Goal: Task Accomplishment & Management: Use online tool/utility

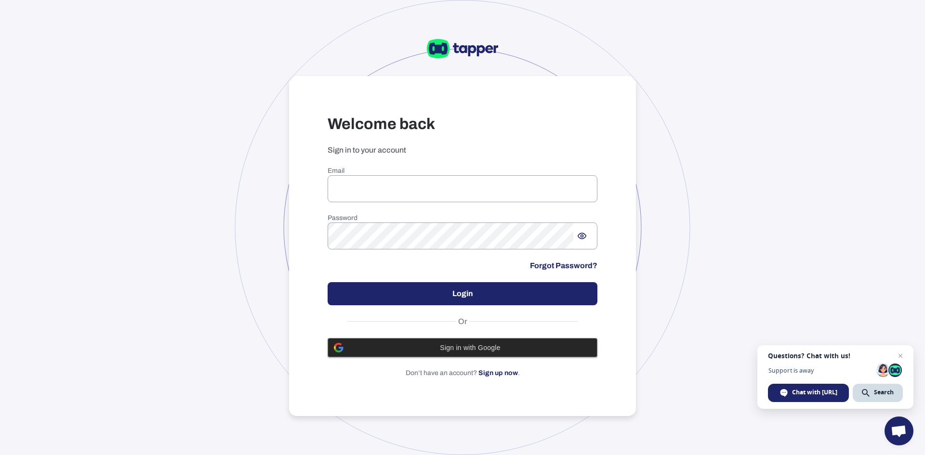
click at [442, 346] on span "Sign in with Google" at bounding box center [470, 348] width 242 height 8
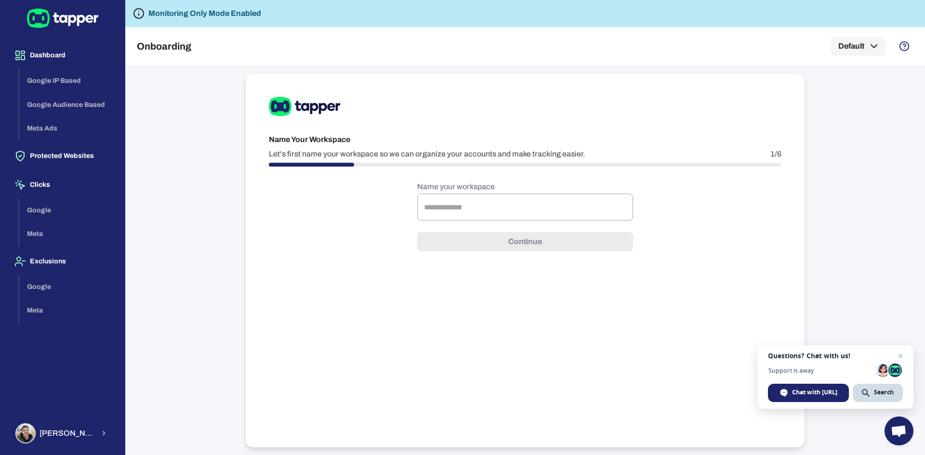
click at [39, 212] on div "Google Meta" at bounding box center [68, 222] width 98 height 48
click at [483, 206] on input "text" at bounding box center [525, 207] width 216 height 27
type input "****"
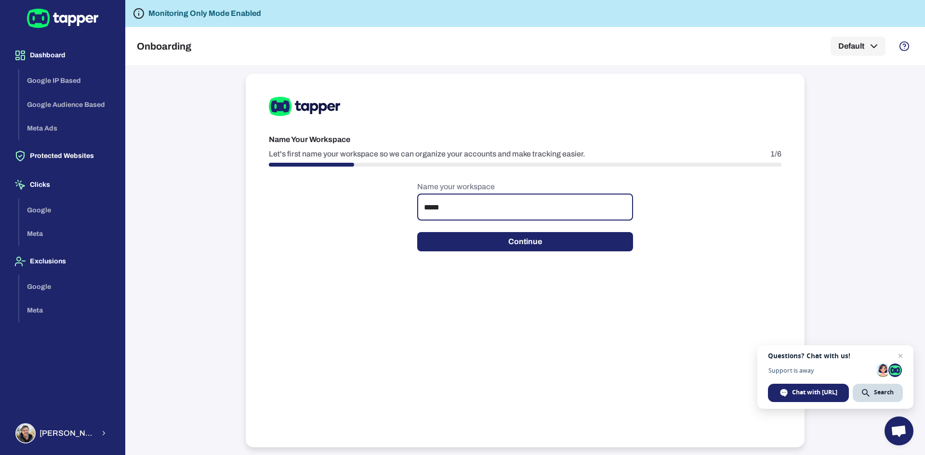
click at [466, 245] on button "Continue" at bounding box center [525, 241] width 216 height 19
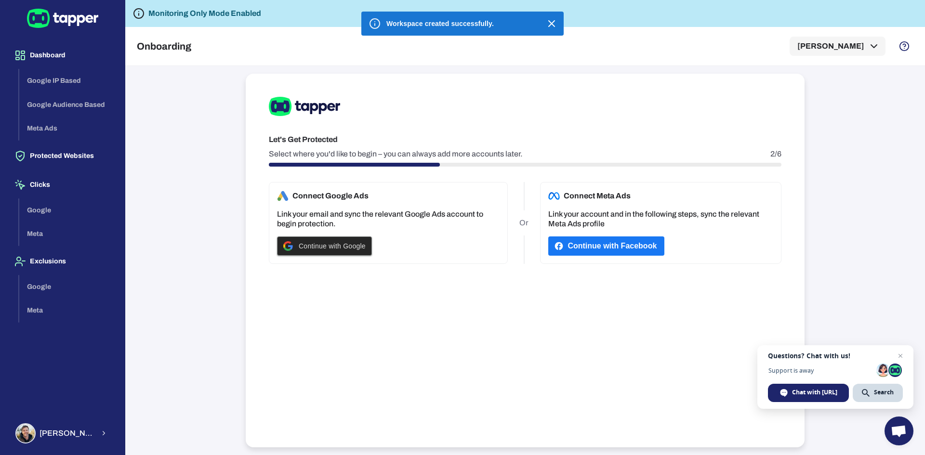
click at [329, 250] on div "Continue with Google" at bounding box center [324, 246] width 82 height 18
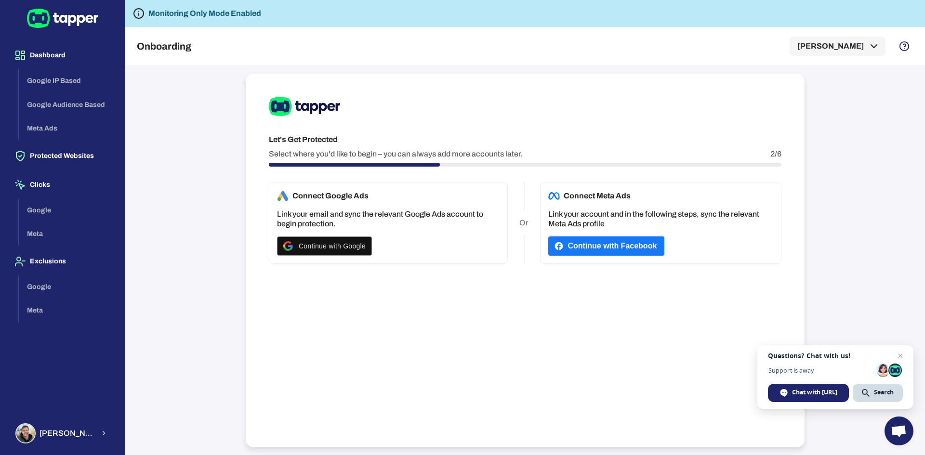
drag, startPoint x: 753, startPoint y: 292, endPoint x: 590, endPoint y: 274, distance: 163.8
click at [751, 292] on div "Let's Get Protected Select where you'd like to begin – you can always add more …" at bounding box center [525, 261] width 559 height 374
click at [351, 247] on span "Continue with Google" at bounding box center [332, 246] width 67 height 8
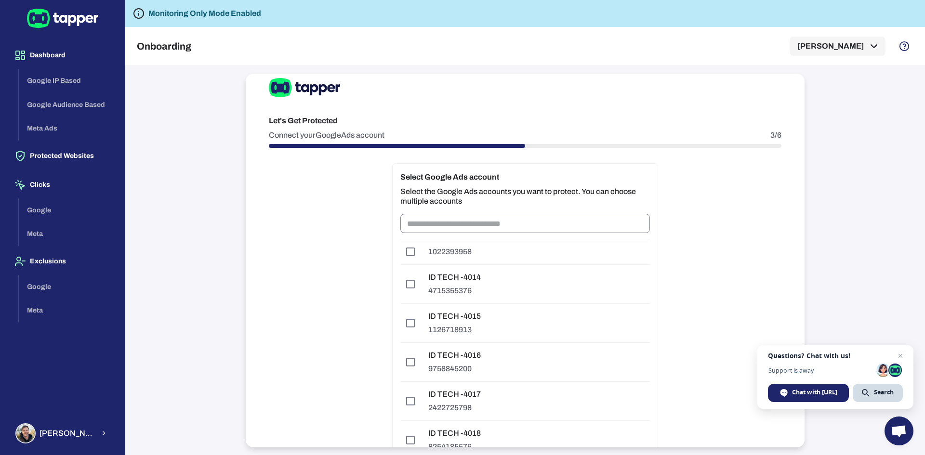
scroll to position [93, 0]
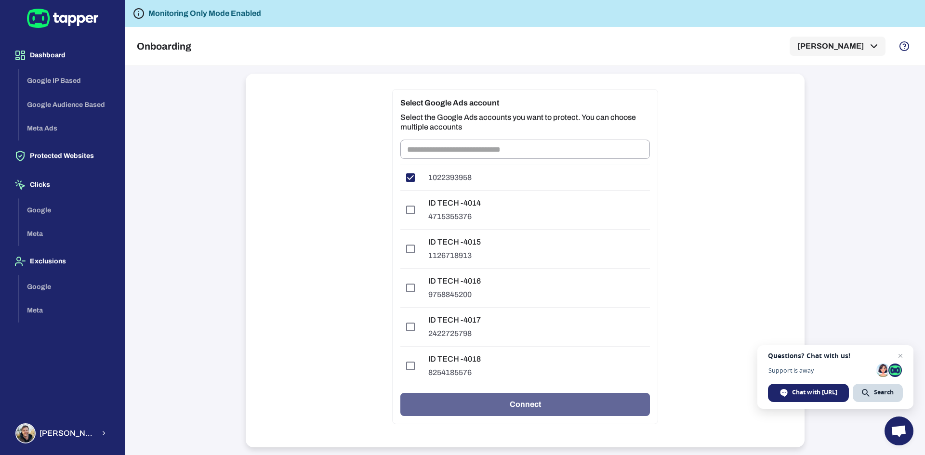
drag, startPoint x: 502, startPoint y: 410, endPoint x: 417, endPoint y: 198, distance: 228.3
click at [418, 200] on div "Select Google Ads account Select the Google Ads accounts you want to protect. Y…" at bounding box center [525, 256] width 266 height 335
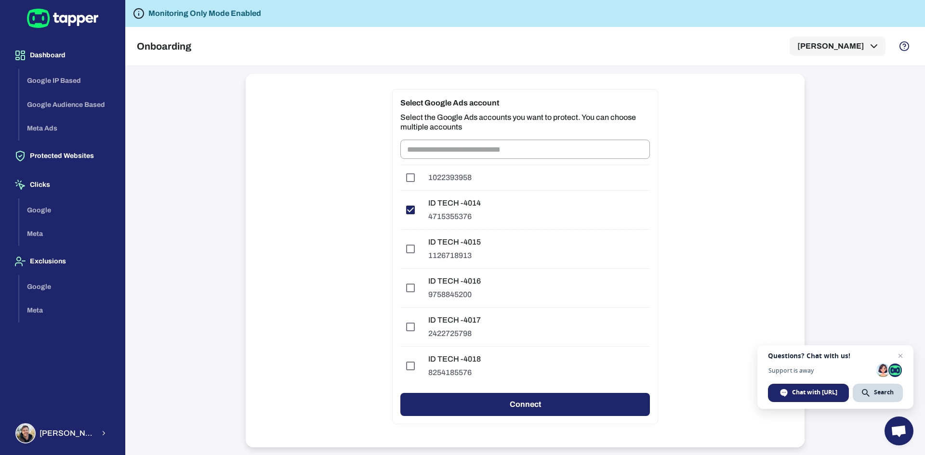
drag, startPoint x: 493, startPoint y: 402, endPoint x: 434, endPoint y: 182, distance: 228.0
click at [449, 194] on div "Select Google Ads account Select the Google Ads accounts you want to protect. Y…" at bounding box center [525, 256] width 266 height 335
click at [525, 407] on button "Connect" at bounding box center [525, 404] width 250 height 23
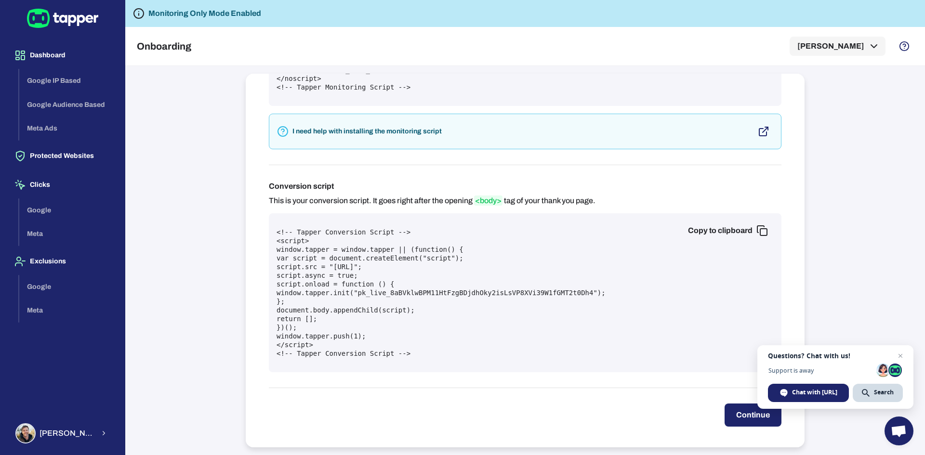
scroll to position [262, 0]
drag, startPoint x: 435, startPoint y: 264, endPoint x: 344, endPoint y: 263, distance: 91.1
click at [344, 263] on pre "<!-- Tapper Conversion Script --> <script> window.tapper = window.tapper || (fu…" at bounding box center [525, 290] width 497 height 130
drag, startPoint x: 394, startPoint y: 265, endPoint x: 363, endPoint y: 262, distance: 31.4
click at [363, 262] on pre "<!-- Tapper Conversion Script --> <script> window.tapper = window.tapper || (fu…" at bounding box center [525, 290] width 497 height 130
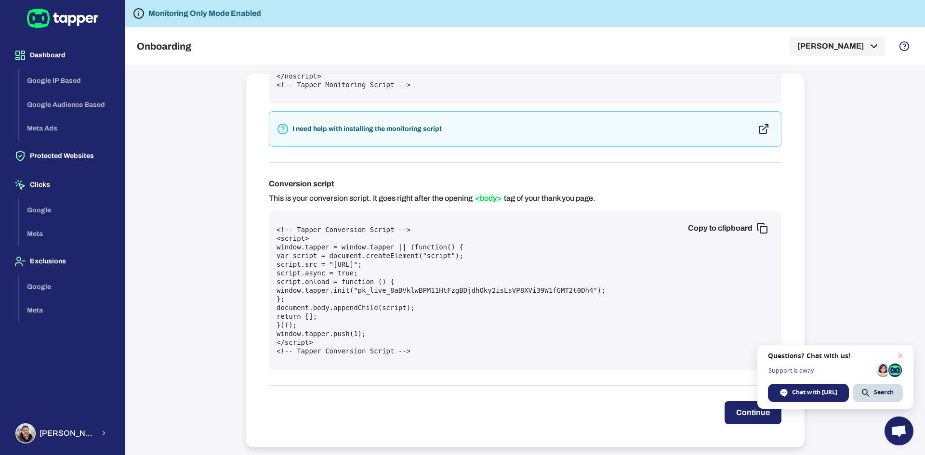
click at [407, 264] on pre "<!-- Tapper Conversion Script --> <script> window.tapper = window.tapper || (fu…" at bounding box center [525, 290] width 497 height 130
click at [401, 266] on pre "<!-- Tapper Conversion Script --> <script> window.tapper = window.tapper || (fu…" at bounding box center [525, 290] width 497 height 130
drag, startPoint x: 404, startPoint y: 266, endPoint x: 436, endPoint y: 266, distance: 32.8
click at [436, 266] on pre "<!-- Tapper Conversion Script --> <script> window.tapper = window.tapper || (fu…" at bounding box center [525, 290] width 497 height 130
copy pre "tapper.ai"
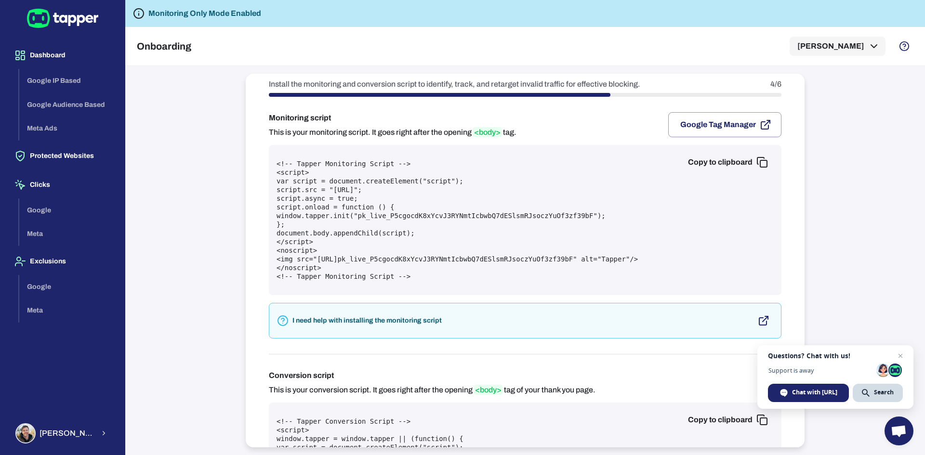
scroll to position [96, 0]
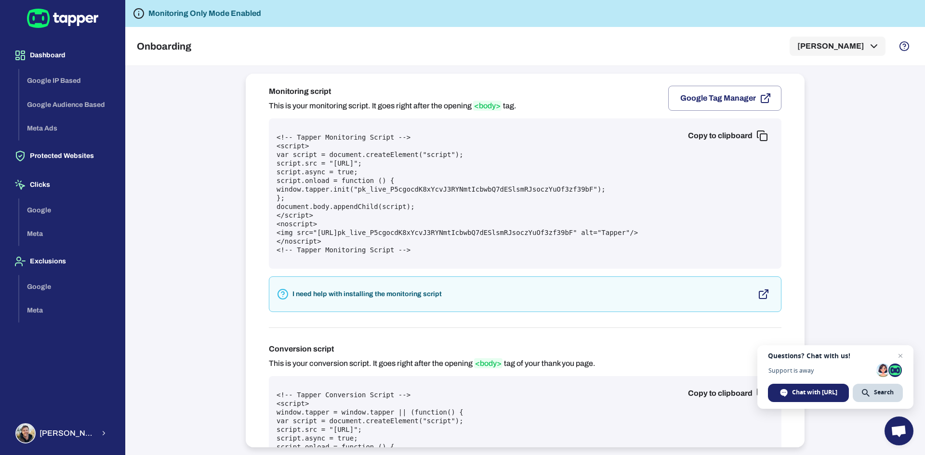
drag, startPoint x: 320, startPoint y: 231, endPoint x: 413, endPoint y: 234, distance: 93.5
click at [413, 234] on pre "<!-- Tapper Monitoring Script --> <script> var script = document.createElement(…" at bounding box center [525, 193] width 497 height 121
copy pre "https://protect.tapper.ai"
drag, startPoint x: 643, startPoint y: 233, endPoint x: 320, endPoint y: 235, distance: 322.8
click at [320, 235] on pre "<!-- Tapper Monitoring Script --> <script> var script = document.createElement(…" at bounding box center [525, 193] width 497 height 121
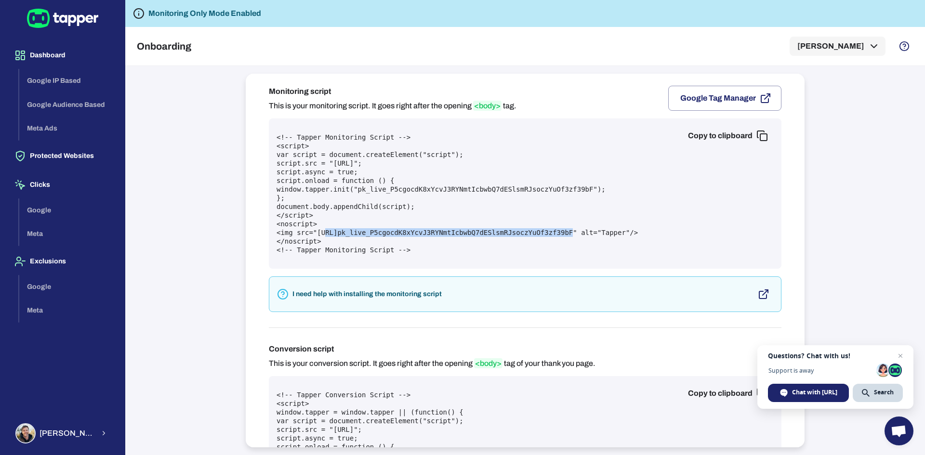
copy pre "https://protect.tapper.ai?pk= pk_live_P5cgocdK8xYcvJ3RYNmtIcbwbQ7dESlsmRJsoczYu…"
click at [37, 213] on div "Google Meta" at bounding box center [68, 222] width 98 height 48
click at [34, 209] on div "Google Meta" at bounding box center [68, 222] width 98 height 48
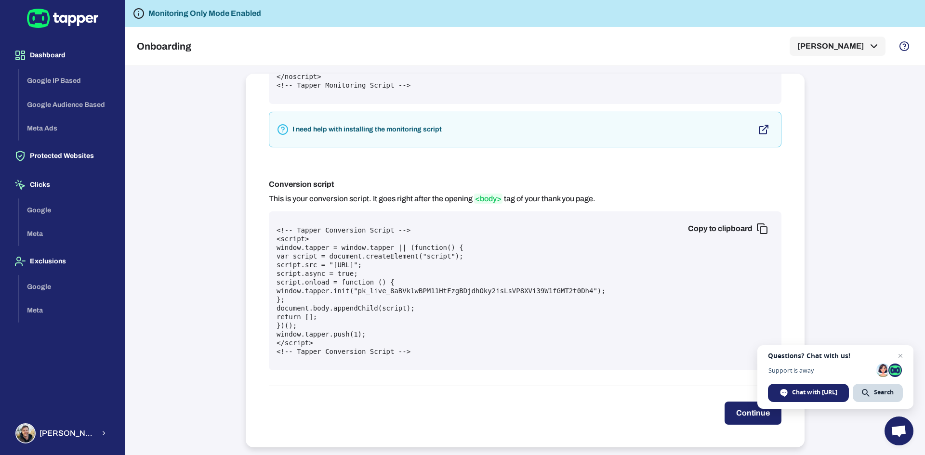
scroll to position [262, 0]
click at [725, 415] on button "Continue" at bounding box center [753, 412] width 57 height 23
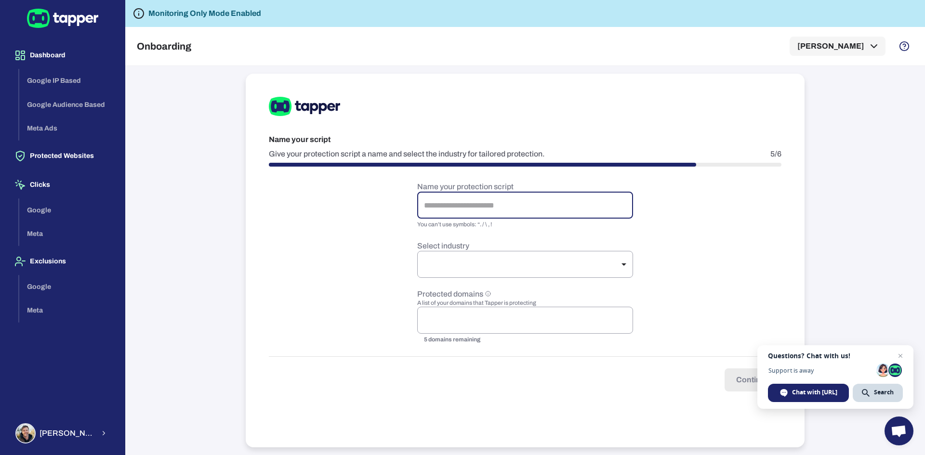
click at [492, 215] on input "text" at bounding box center [525, 205] width 216 height 27
click at [394, 246] on form "Name your protection script ​ You can’t use symbols: “. / \ , ! Select industry…" at bounding box center [525, 287] width 513 height 210
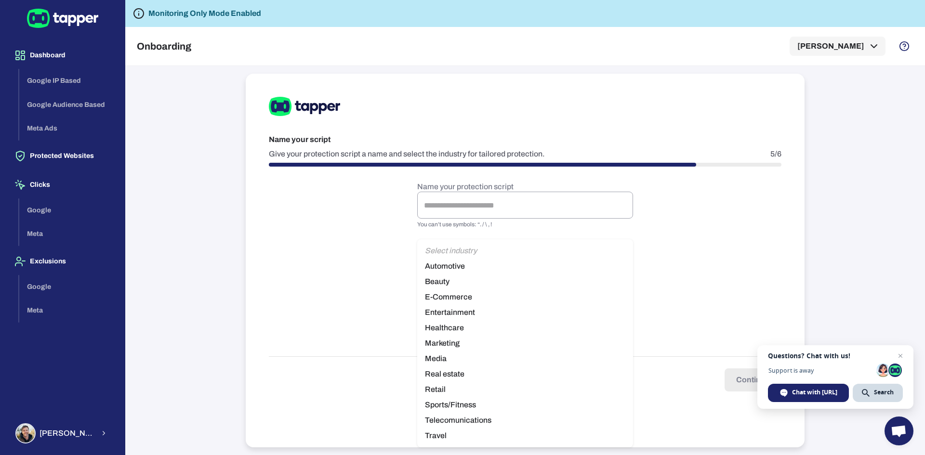
click at [475, 266] on body "Dashboard Google IP Based Google Audience Based Meta Ads Protected Websites Cli…" at bounding box center [462, 227] width 925 height 455
click at [367, 243] on div at bounding box center [462, 227] width 925 height 455
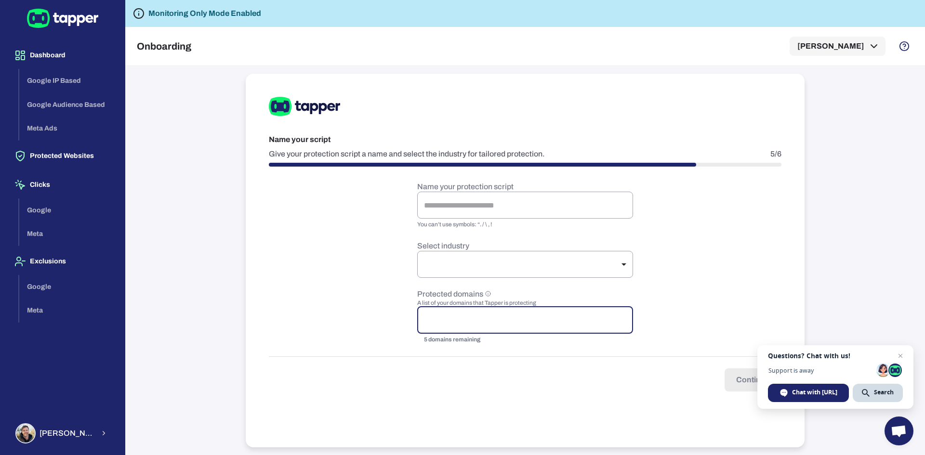
click at [428, 319] on input "text" at bounding box center [525, 320] width 207 height 18
click at [474, 217] on input "text" at bounding box center [525, 205] width 216 height 27
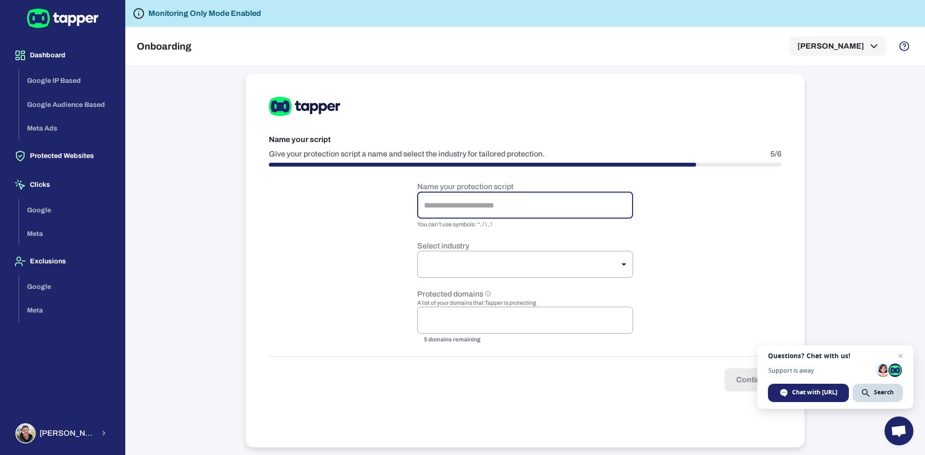
click at [446, 201] on input "text" at bounding box center [525, 205] width 216 height 27
type input "**"
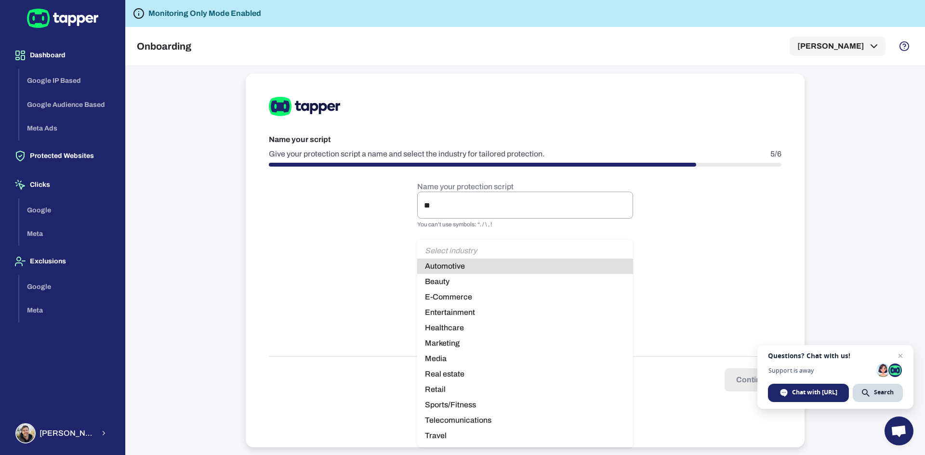
click at [450, 261] on body "Dashboard Google IP Based Google Audience Based Meta Ads Protected Websites Cli…" at bounding box center [462, 227] width 925 height 455
click at [451, 298] on li "E-Commerce" at bounding box center [525, 297] width 216 height 15
type input "*********"
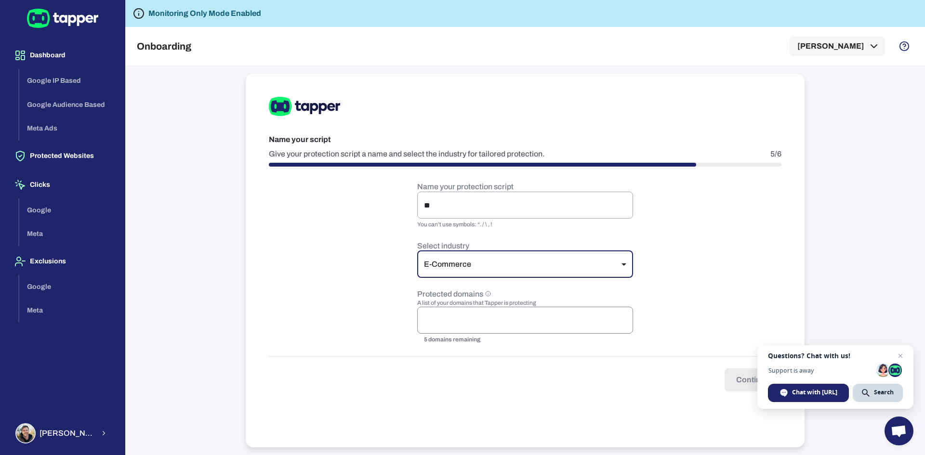
click at [447, 319] on input "text" at bounding box center [525, 320] width 207 height 18
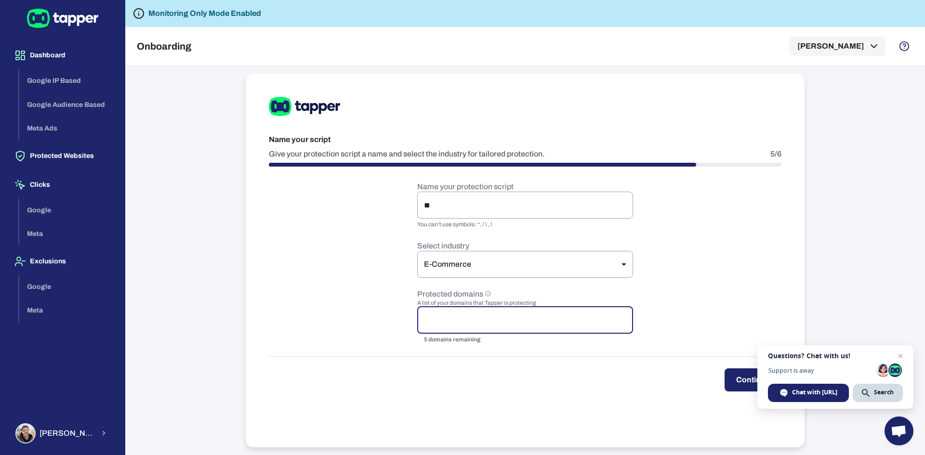
click at [542, 316] on input "text" at bounding box center [525, 320] width 207 height 18
paste input "**********"
type input "**********"
click at [370, 296] on form "Name your protection script ** ​ You can’t use symbols: “. / \ , ! Select indus…" at bounding box center [525, 287] width 513 height 210
click at [731, 378] on button "Continue" at bounding box center [753, 380] width 57 height 23
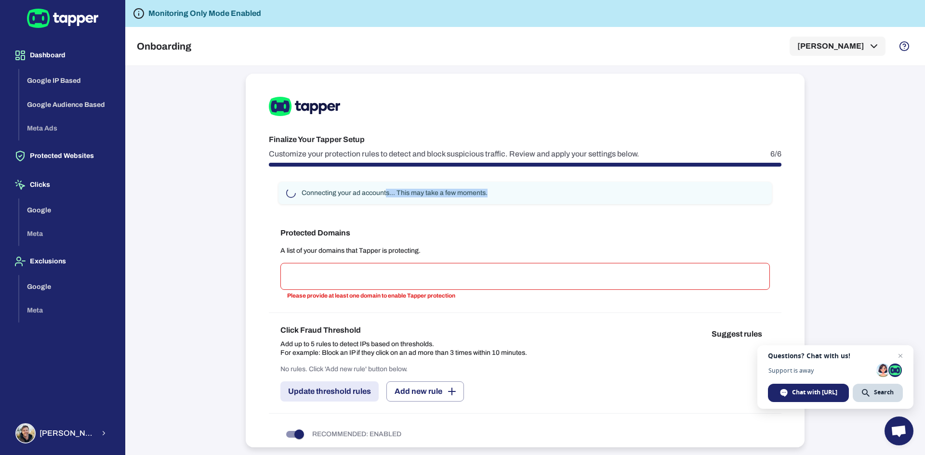
drag, startPoint x: 388, startPoint y: 189, endPoint x: 543, endPoint y: 197, distance: 154.8
click at [543, 197] on div "Connecting your ad accounts... This may take a few moments." at bounding box center [524, 193] width 493 height 22
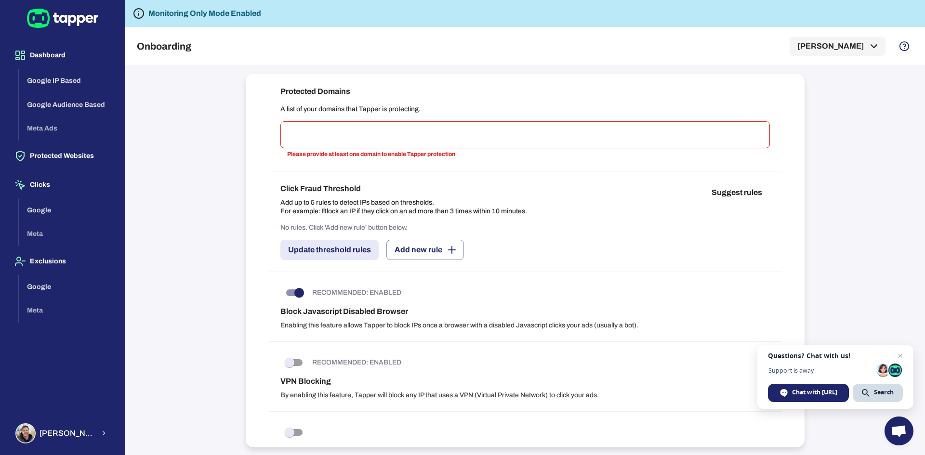
scroll to position [145, 0]
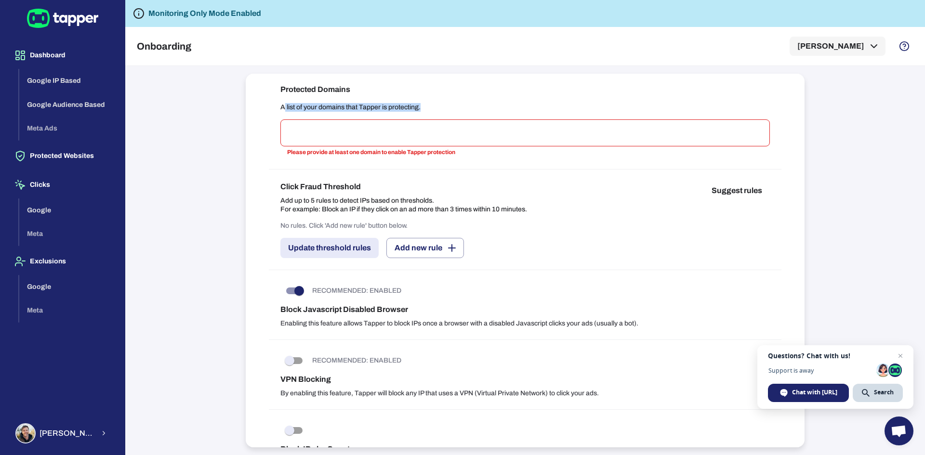
drag, startPoint x: 286, startPoint y: 107, endPoint x: 452, endPoint y: 109, distance: 166.7
click at [452, 109] on p "A list of your domains that Tapper is protecting." at bounding box center [524, 107] width 489 height 9
click at [472, 108] on p "A list of your domains that Tapper is protecting." at bounding box center [524, 107] width 489 height 9
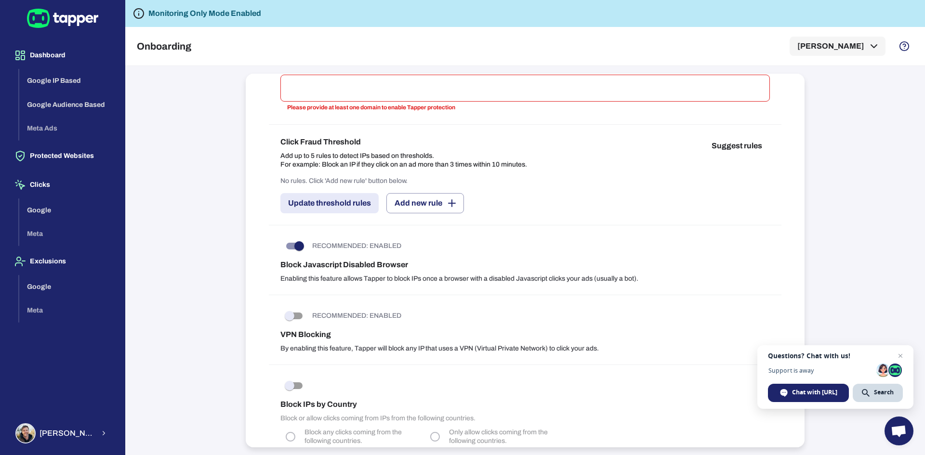
scroll to position [193, 0]
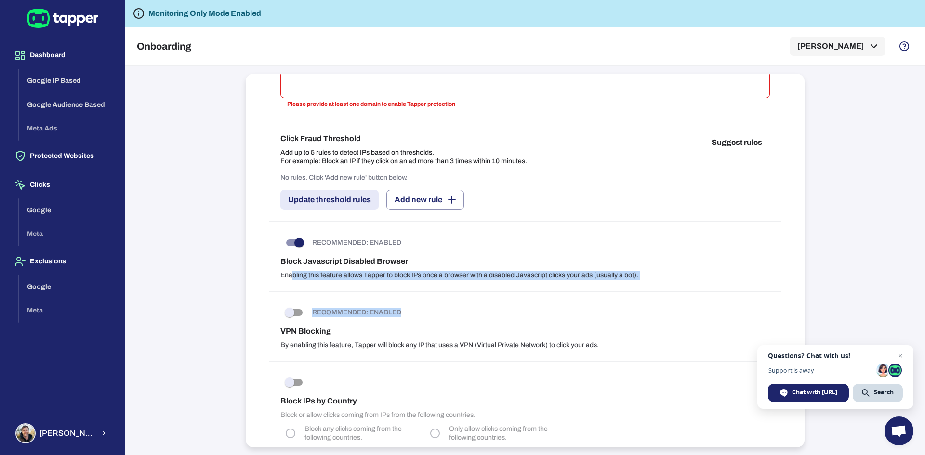
drag, startPoint x: 291, startPoint y: 277, endPoint x: 677, endPoint y: 291, distance: 386.2
click at [710, 286] on div "RECOMMENDED: ENABLED Block Javascript Disabled Browser Enabling this feature al…" at bounding box center [525, 257] width 513 height 70
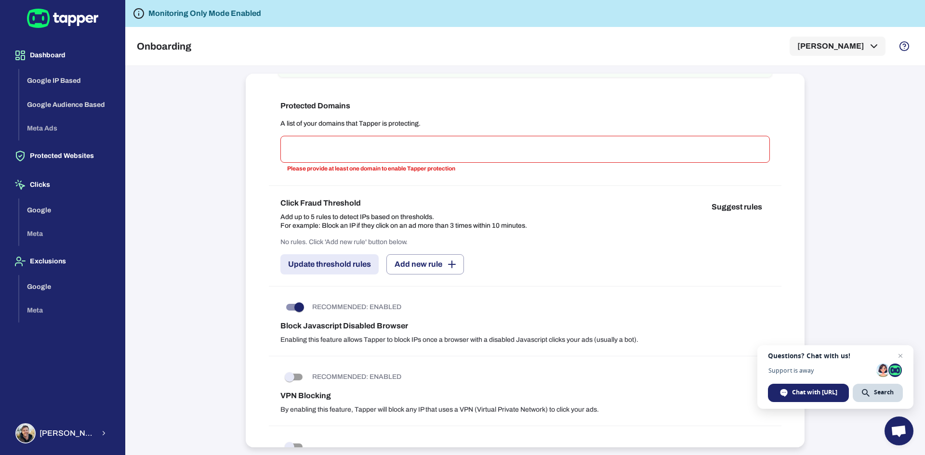
scroll to position [145, 0]
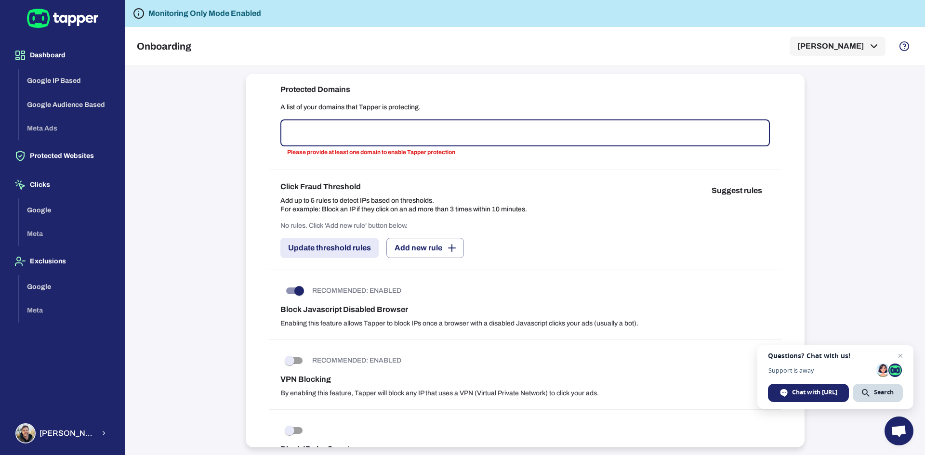
click at [347, 129] on input "text" at bounding box center [525, 133] width 481 height 18
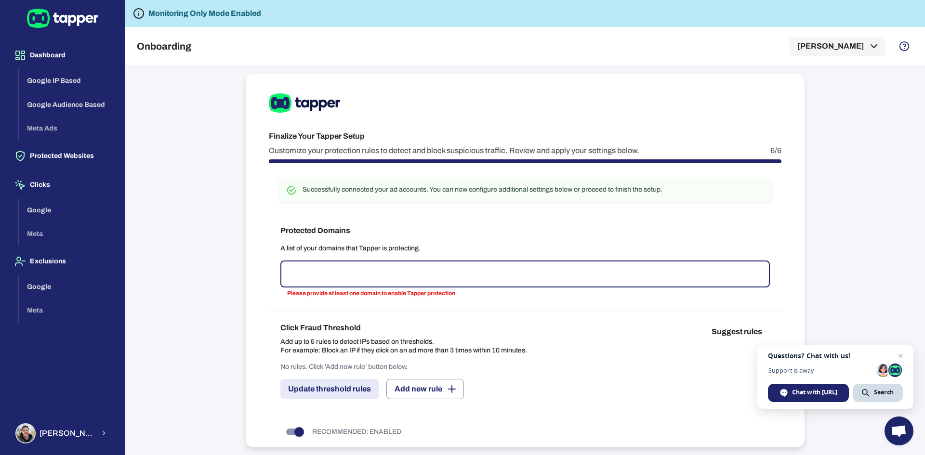
scroll to position [0, 0]
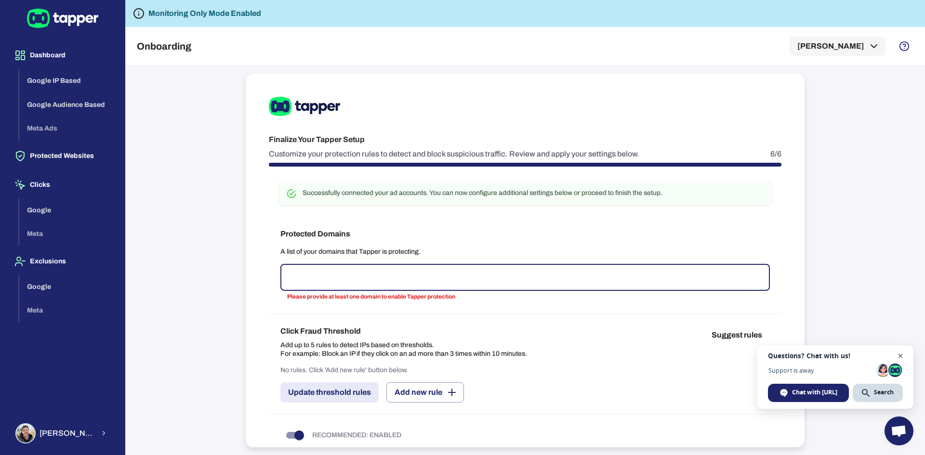
click at [897, 355] on span "Open chat" at bounding box center [901, 356] width 12 height 12
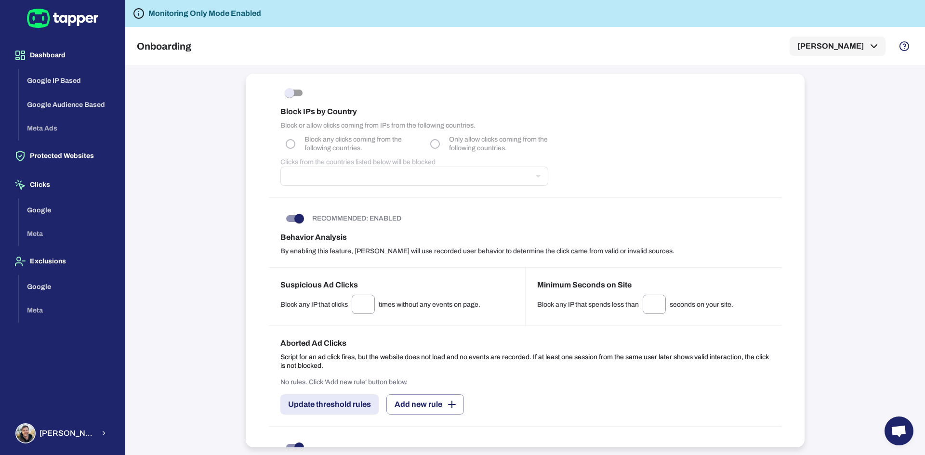
scroll to position [723, 0]
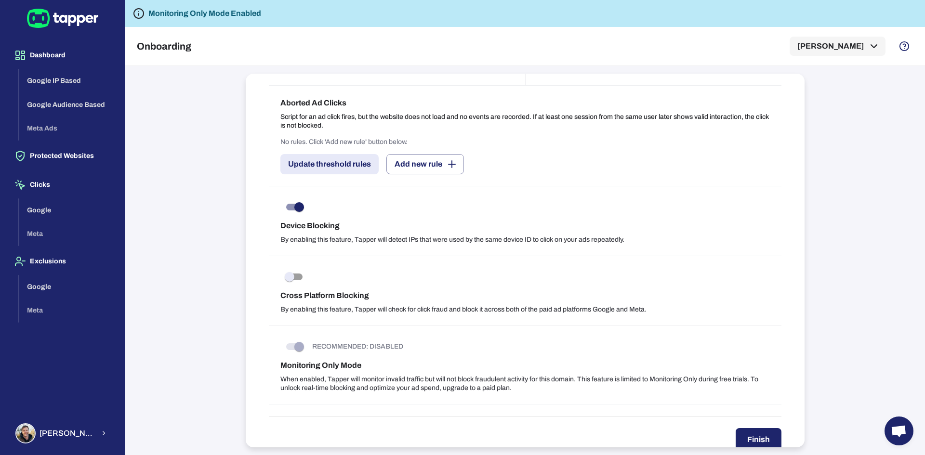
click at [748, 439] on button "Finish" at bounding box center [759, 439] width 46 height 23
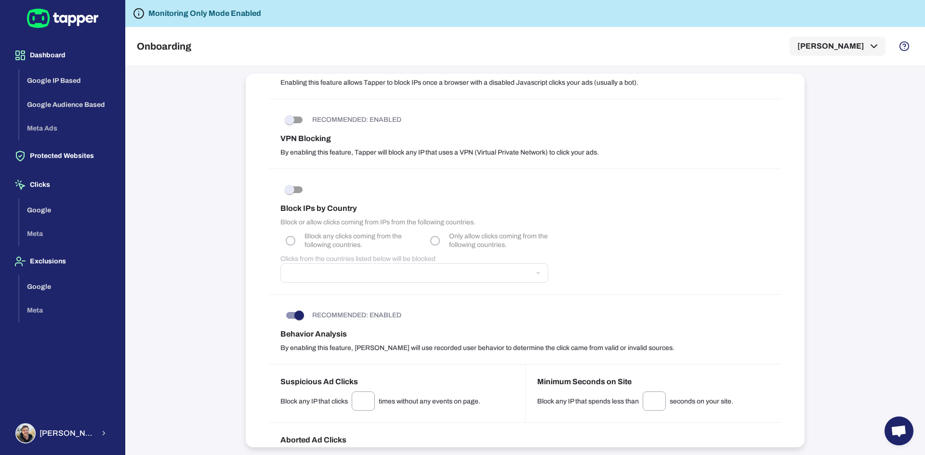
scroll to position [0, 0]
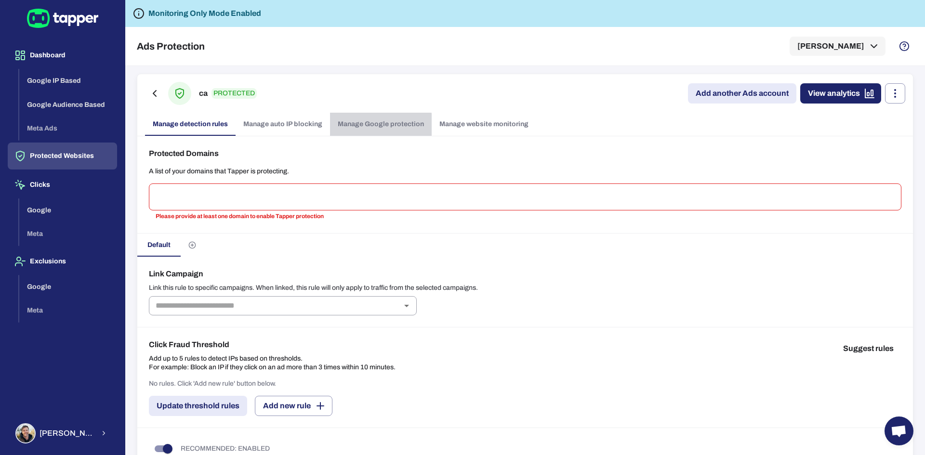
click at [366, 125] on link "Manage Google protection" at bounding box center [381, 124] width 102 height 23
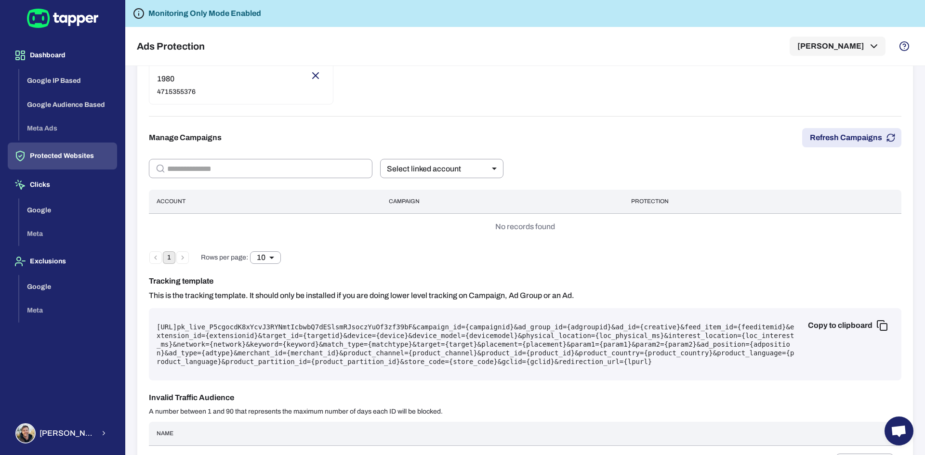
scroll to position [135, 0]
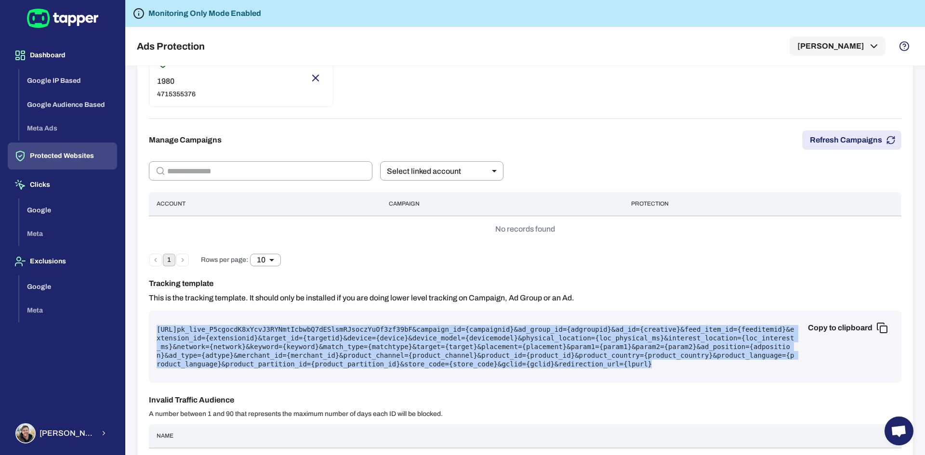
drag, startPoint x: 580, startPoint y: 367, endPoint x: 137, endPoint y: 333, distance: 444.4
click at [137, 333] on div "ca PROTECTED Add another Ads account View analytics Manage detection rules Mana…" at bounding box center [525, 217] width 777 height 557
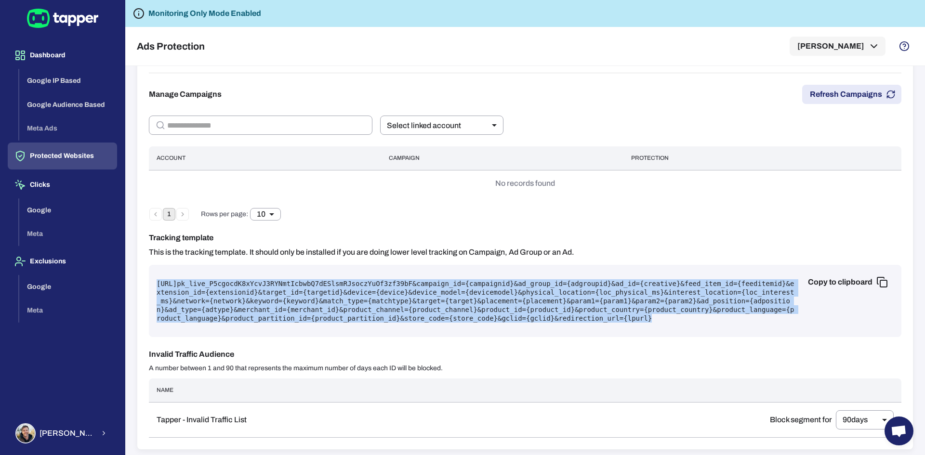
scroll to position [183, 0]
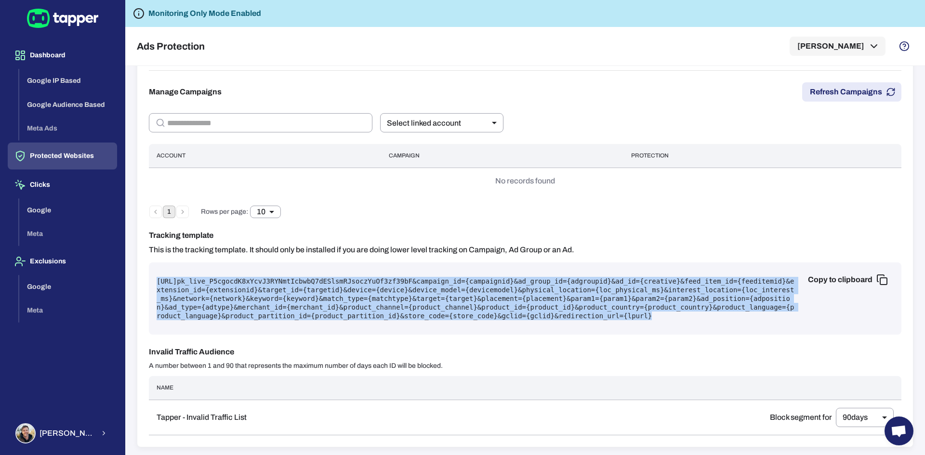
click at [585, 321] on div "Copy to clipboard [URL] pk_live_P5cgocdK8xYcvJ3RYNmtIcbwbQ7dESlsmRJsoczYuOf3zf3…" at bounding box center [525, 299] width 752 height 72
click at [566, 315] on pre "[URL] pk_live_P5cgocdK8xYcvJ3RYNmtIcbwbQ7dESlsmRJsoczYuOf3zf39bF &campaign_id={…" at bounding box center [525, 298] width 737 height 43
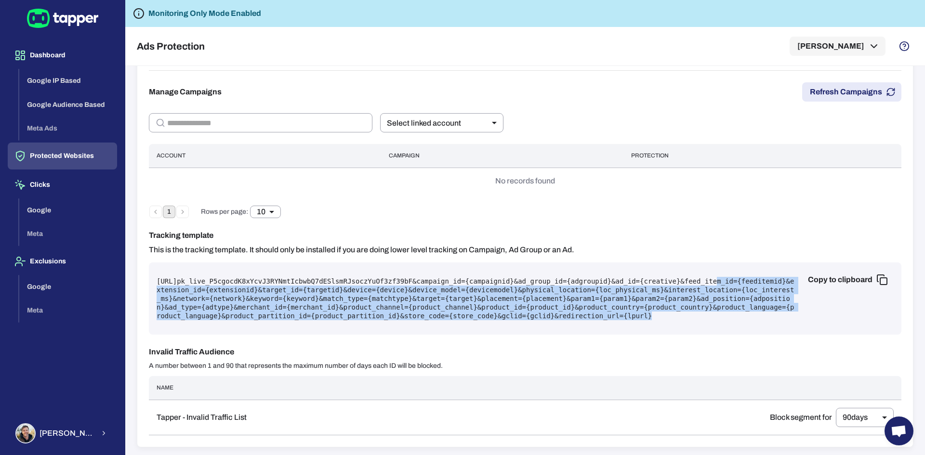
drag, startPoint x: 191, startPoint y: 289, endPoint x: 744, endPoint y: 327, distance: 554.3
click at [744, 327] on div "Copy to clipboard [URL] pk_live_P5cgocdK8xYcvJ3RYNmtIcbwbQ7dESlsmRJsoczYuOf3zf3…" at bounding box center [525, 299] width 752 height 72
click at [685, 323] on div "Copy to clipboard [URL] pk_live_P5cgocdK8xYcvJ3RYNmtIcbwbQ7dESlsmRJsoczYuOf3zf3…" at bounding box center [525, 299] width 752 height 72
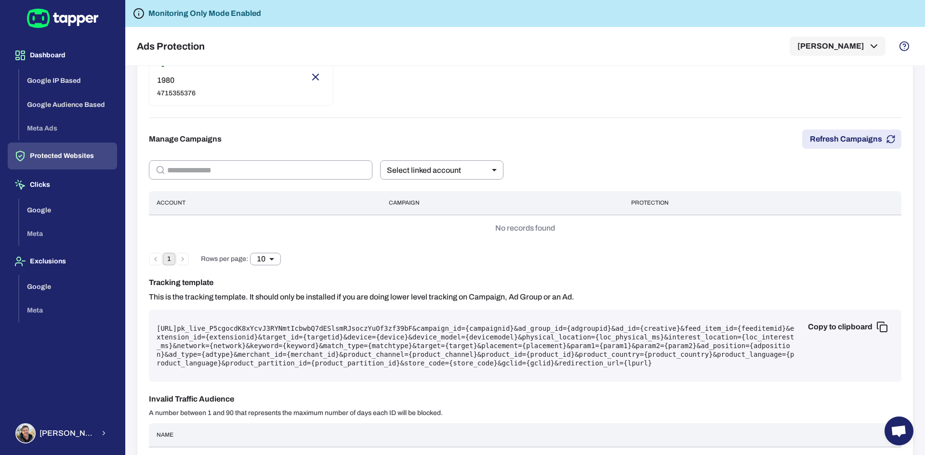
scroll to position [135, 0]
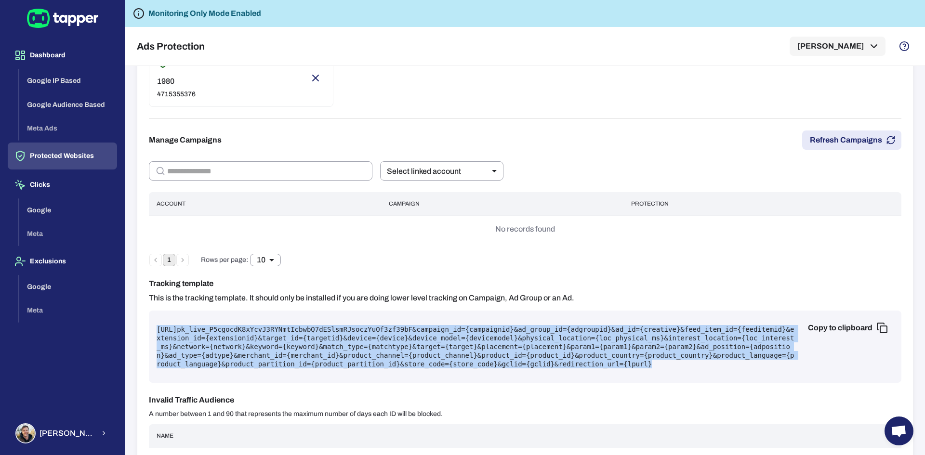
drag, startPoint x: 156, startPoint y: 329, endPoint x: 650, endPoint y: 372, distance: 496.2
click at [650, 372] on div "Copy to clipboard [URL] pk_live_P5cgocdK8xYcvJ3RYNmtIcbwbQ7dESlsmRJsoczYuOf3zf3…" at bounding box center [525, 347] width 752 height 72
copy pre "[URL] pk_live_P5cgocdK8xYcvJ3RYNmtIcbwbQ7dESlsmRJsoczYuOf3zf39bF &campaign_id={…"
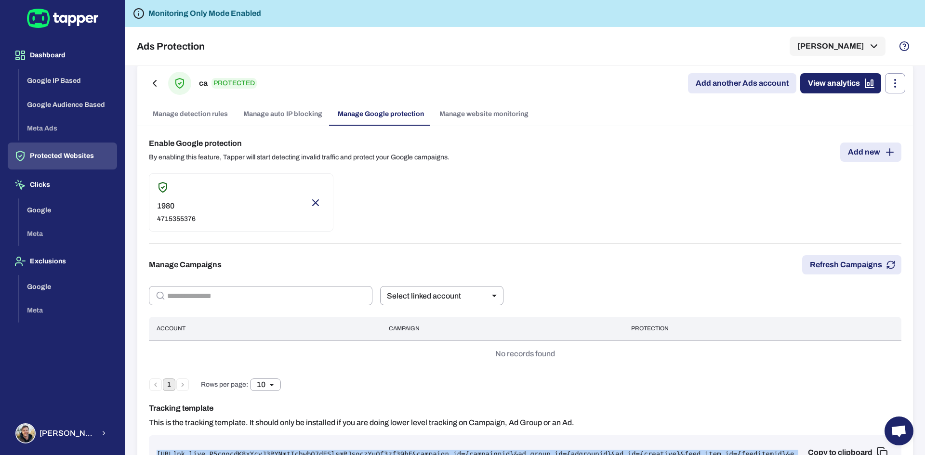
scroll to position [0, 0]
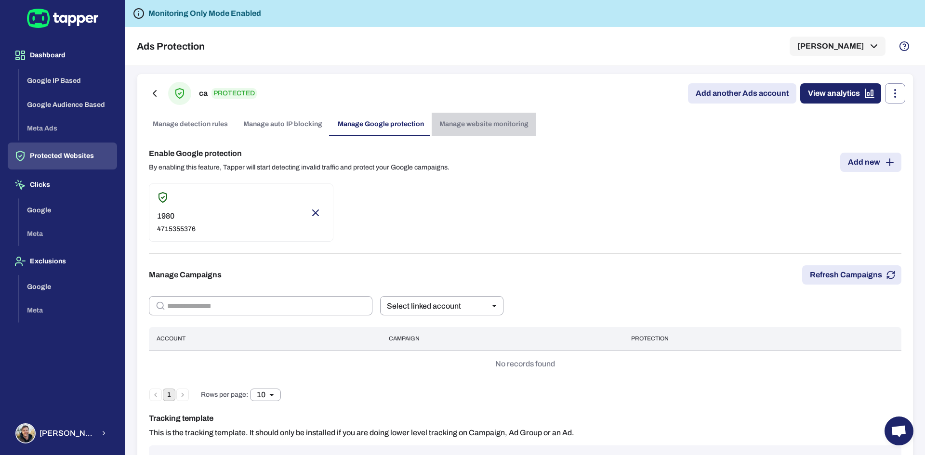
click at [479, 130] on link "Manage website monitoring" at bounding box center [484, 124] width 105 height 23
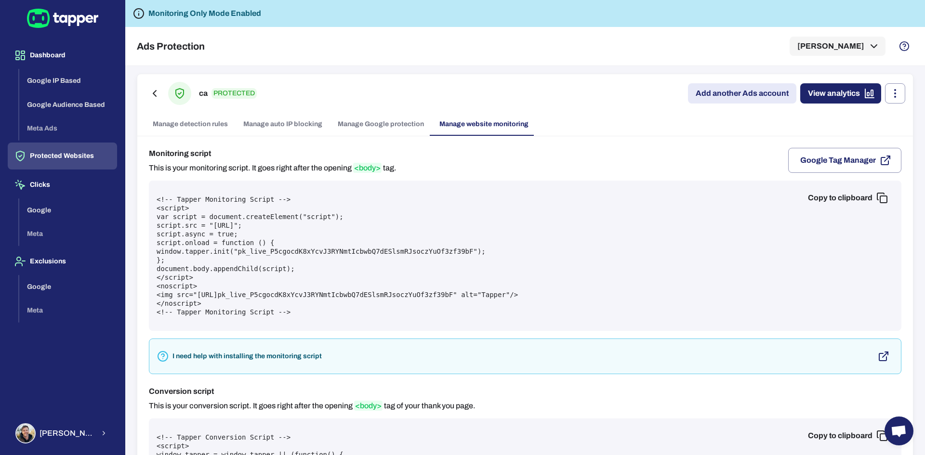
click at [405, 124] on link "Manage Google protection" at bounding box center [381, 124] width 102 height 23
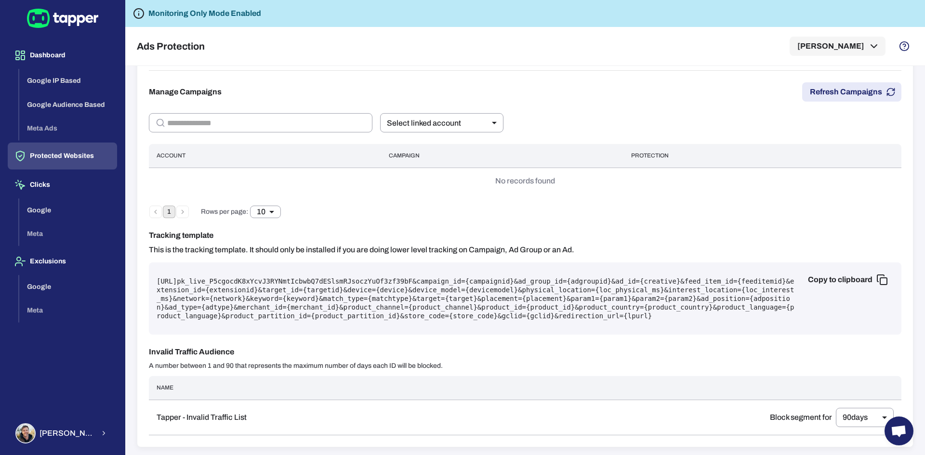
scroll to position [183, 0]
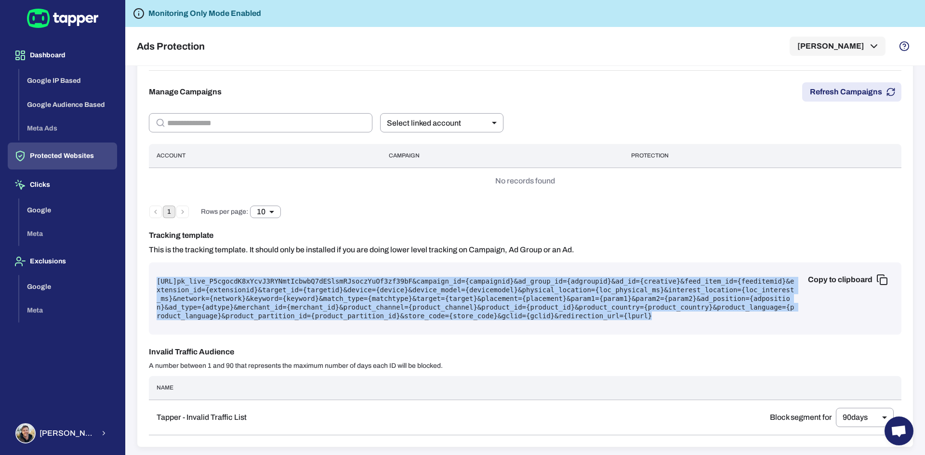
drag, startPoint x: 158, startPoint y: 282, endPoint x: 766, endPoint y: 322, distance: 609.7
click at [766, 322] on div "Copy to clipboard [URL] pk_live_P5cgocdK8xYcvJ3RYNmtIcbwbQ7dESlsmRJsoczYuOf3zf3…" at bounding box center [525, 299] width 752 height 72
copy pre "[URL] pk_live_P5cgocdK8xYcvJ3RYNmtIcbwbQ7dESlsmRJsoczYuOf3zf39bF &campaign_id={…"
click at [417, 118] on body "Dashboard Google IP Based Google Audience Based Meta Ads Protected Websites Cli…" at bounding box center [462, 227] width 925 height 455
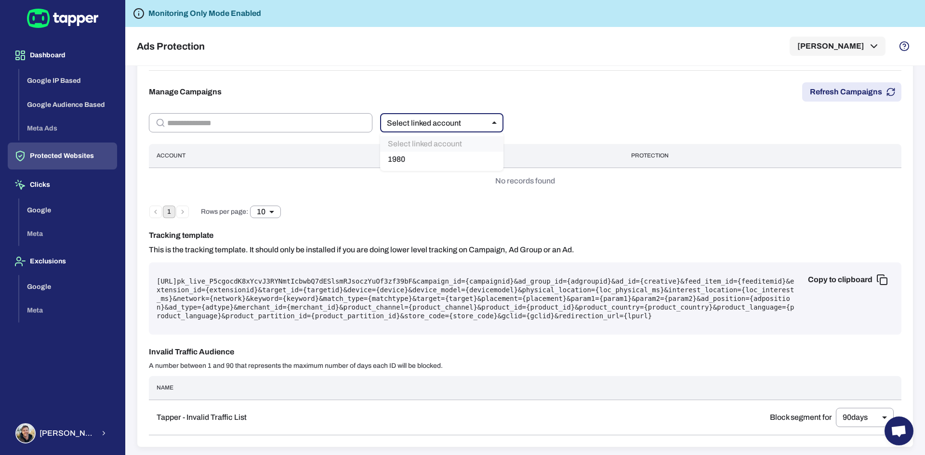
click at [535, 74] on div at bounding box center [462, 227] width 925 height 455
click at [821, 89] on button "Refresh Campaigns" at bounding box center [851, 91] width 99 height 19
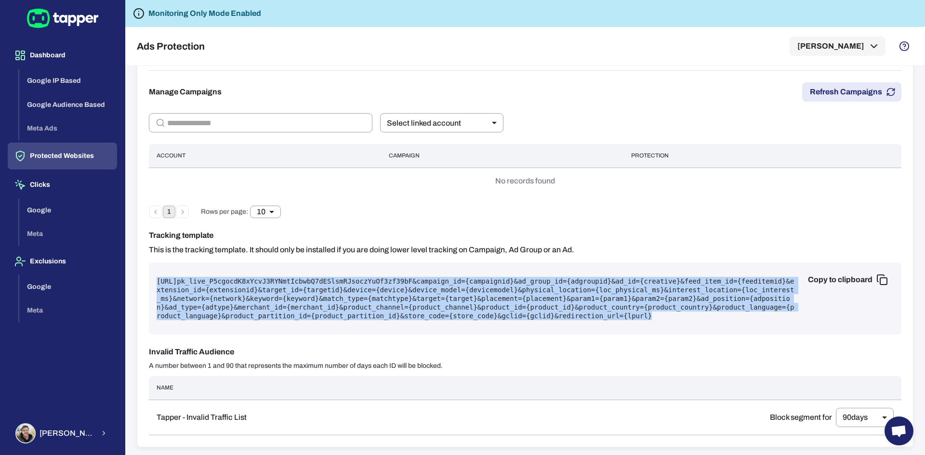
drag, startPoint x: 604, startPoint y: 316, endPoint x: 154, endPoint y: 279, distance: 451.0
click at [154, 279] on div "Copy to clipboard [URL] pk_live_P5cgocdK8xYcvJ3RYNmtIcbwbQ7dESlsmRJsoczYuOf3zf3…" at bounding box center [525, 299] width 752 height 72
copy pre "[URL] pk_live_P5cgocdK8xYcvJ3RYNmtIcbwbQ7dESlsmRJsoczYuOf3zf39bF &campaign_id={…"
click at [574, 315] on pre "[URL] pk_live_P5cgocdK8xYcvJ3RYNmtIcbwbQ7dESlsmRJsoczYuOf3zf39bF &campaign_id={…" at bounding box center [525, 298] width 737 height 43
drag, startPoint x: 575, startPoint y: 316, endPoint x: 127, endPoint y: 275, distance: 449.8
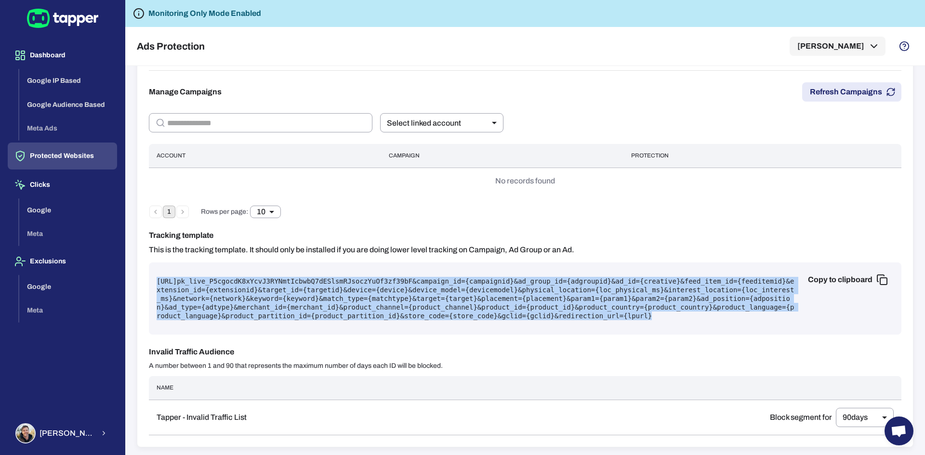
click at [127, 275] on div "ca PROTECTED Add another Ads account View analytics Manage detection rules Mana…" at bounding box center [525, 260] width 800 height 389
copy pre "[URL] pk_live_P5cgocdK8xYcvJ3RYNmtIcbwbQ7dESlsmRJsoczYuOf3zf39bF &campaign_id={…"
click at [53, 57] on button "Dashboard" at bounding box center [62, 55] width 109 height 27
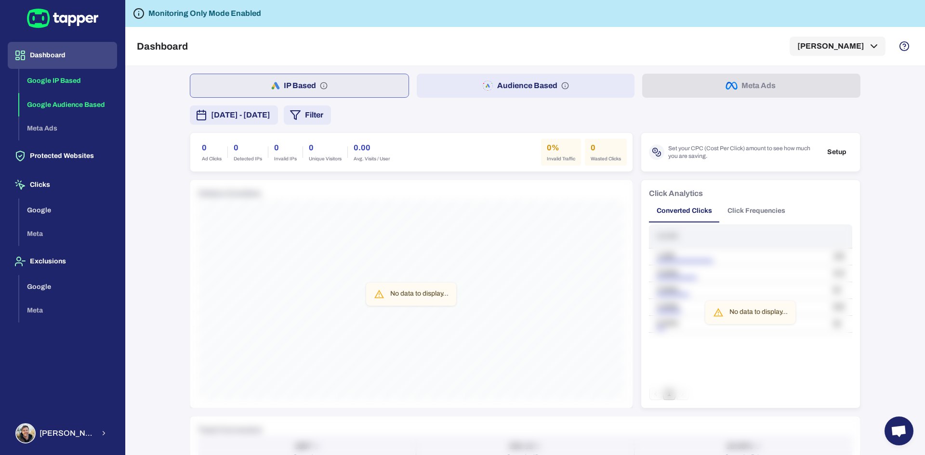
click at [54, 110] on button "Google Audience Based" at bounding box center [68, 105] width 98 height 24
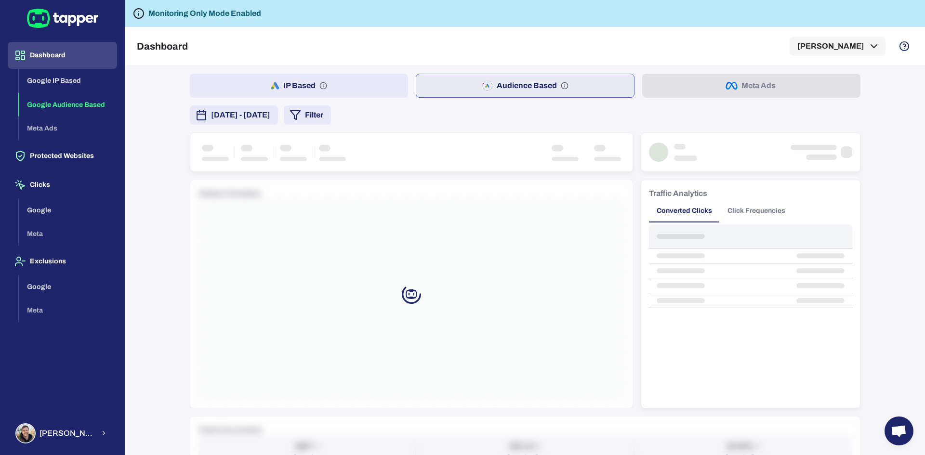
click at [44, 131] on div "Google IP Based Google Audience Based Meta Ads" at bounding box center [68, 105] width 98 height 72
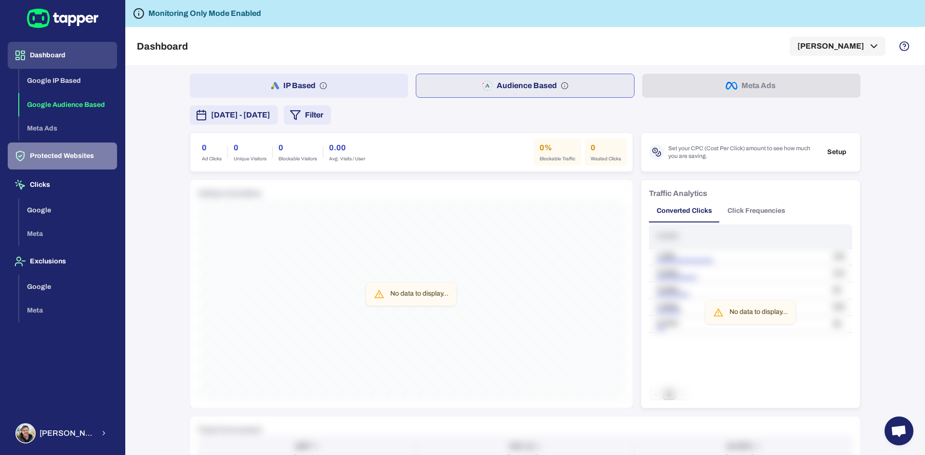
click at [47, 160] on button "Protected Websites" at bounding box center [62, 156] width 109 height 27
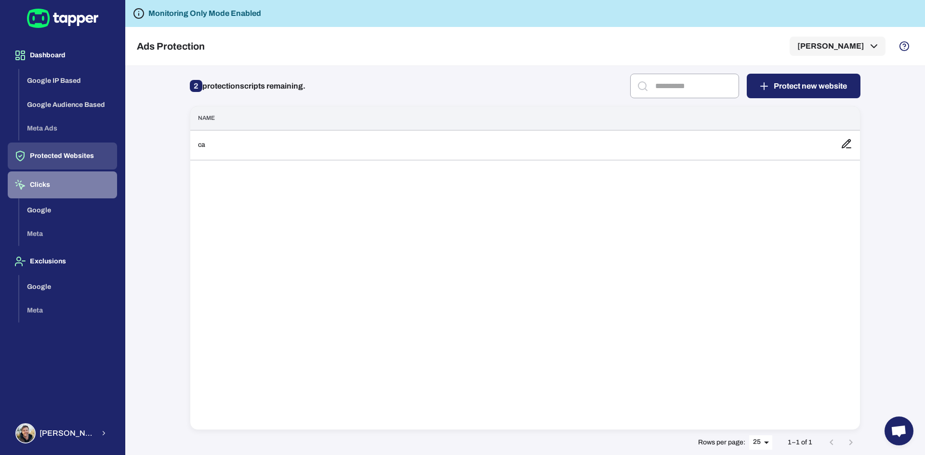
click at [37, 180] on button "Clicks" at bounding box center [62, 184] width 109 height 27
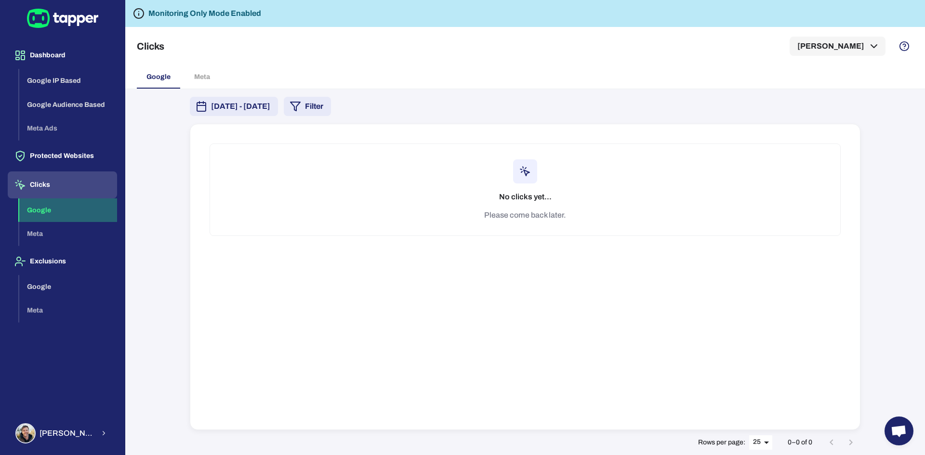
click at [46, 213] on button "Google" at bounding box center [68, 210] width 98 height 24
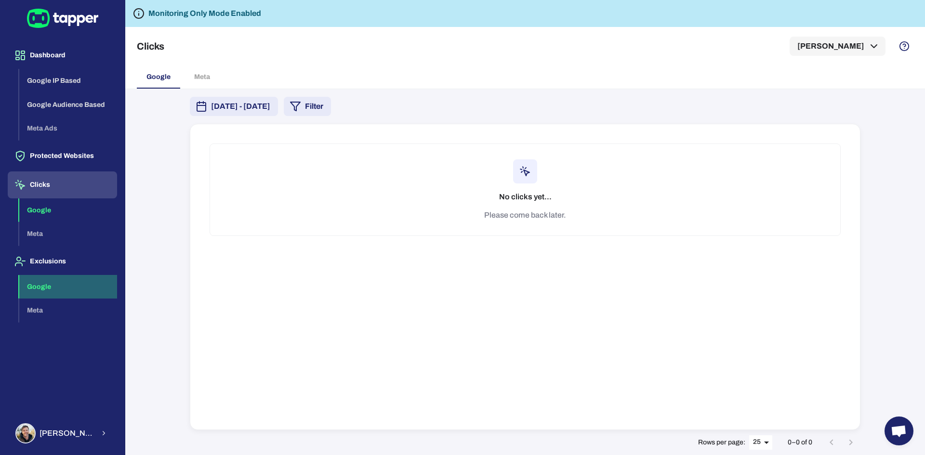
click at [37, 291] on button "Google" at bounding box center [68, 287] width 98 height 24
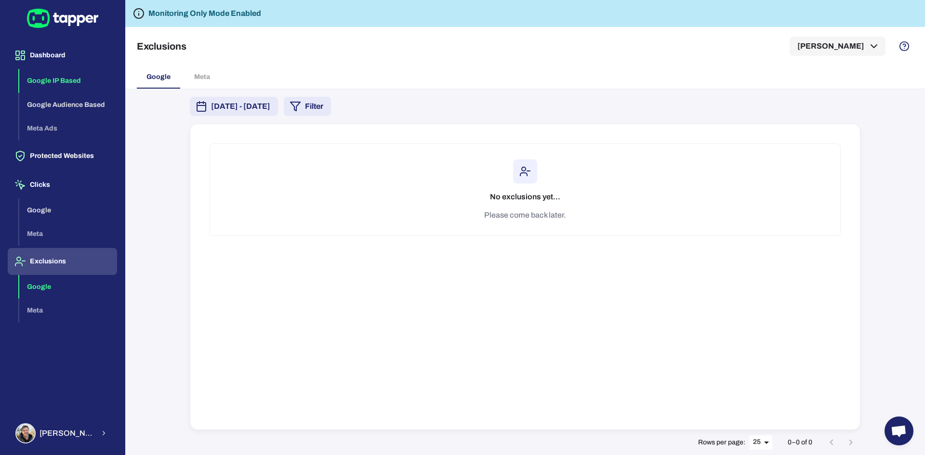
click at [35, 88] on button "Google IP Based" at bounding box center [68, 81] width 98 height 24
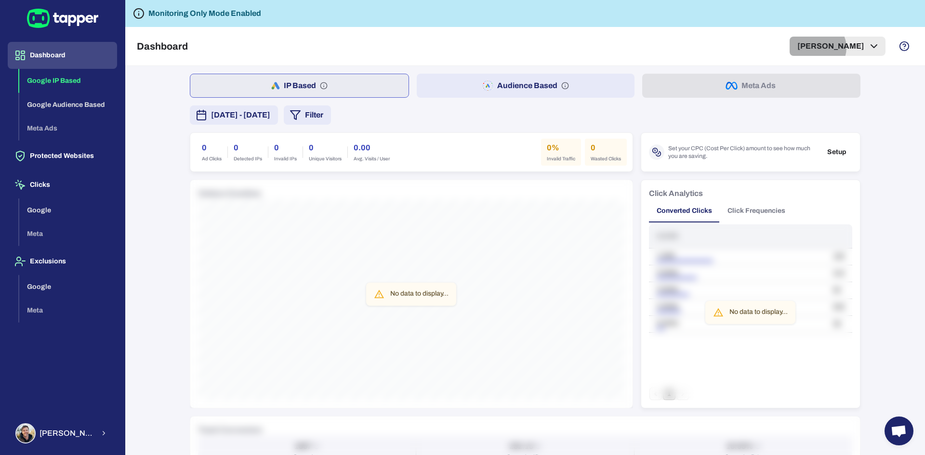
click at [868, 48] on icon "button" at bounding box center [874, 46] width 12 height 12
click at [869, 47] on div at bounding box center [462, 227] width 925 height 455
click at [45, 206] on button "Google" at bounding box center [68, 210] width 98 height 24
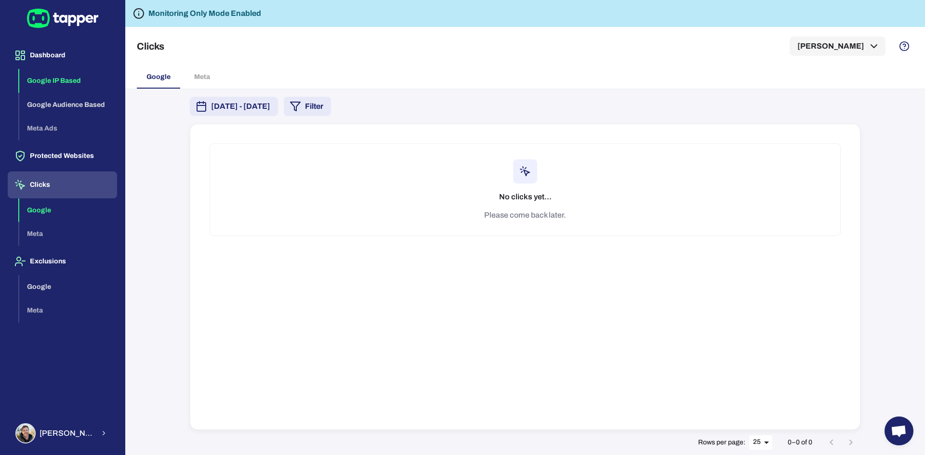
click at [51, 82] on button "Google IP Based" at bounding box center [68, 81] width 98 height 24
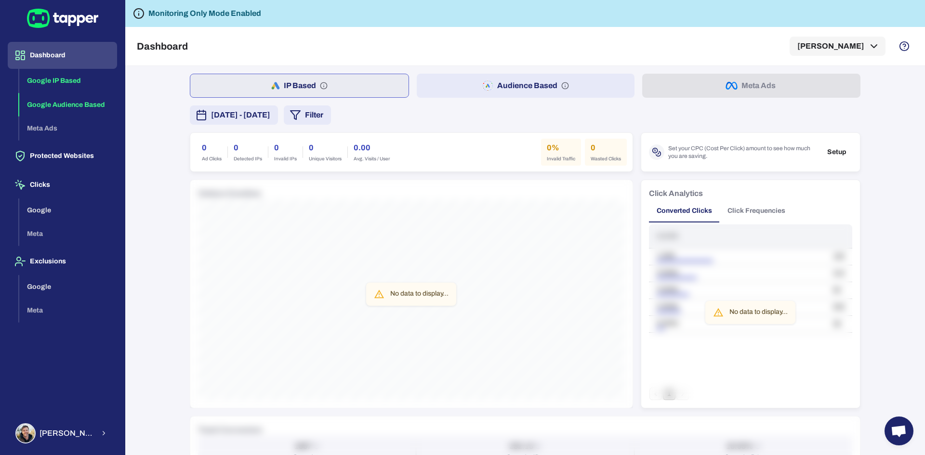
click at [39, 112] on button "Google Audience Based" at bounding box center [68, 105] width 98 height 24
click at [60, 442] on div "Kirk Andrewa" at bounding box center [54, 433] width 79 height 20
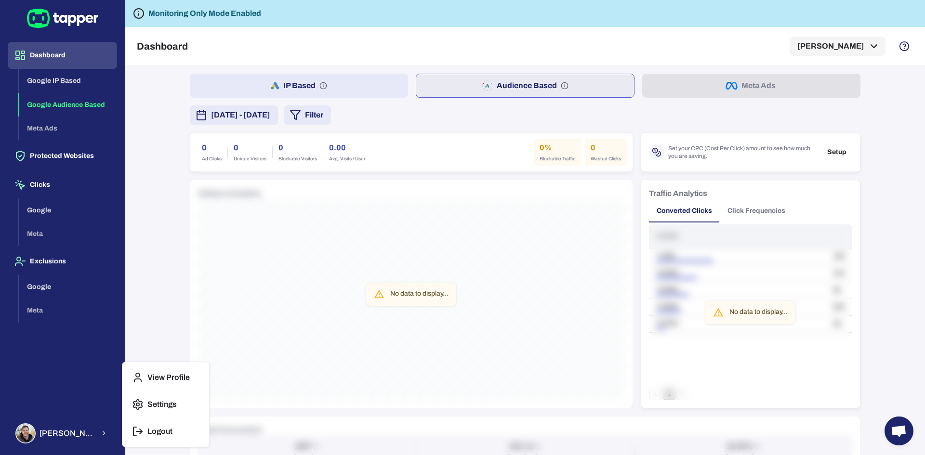
click at [154, 409] on p "Settings" at bounding box center [161, 405] width 29 height 10
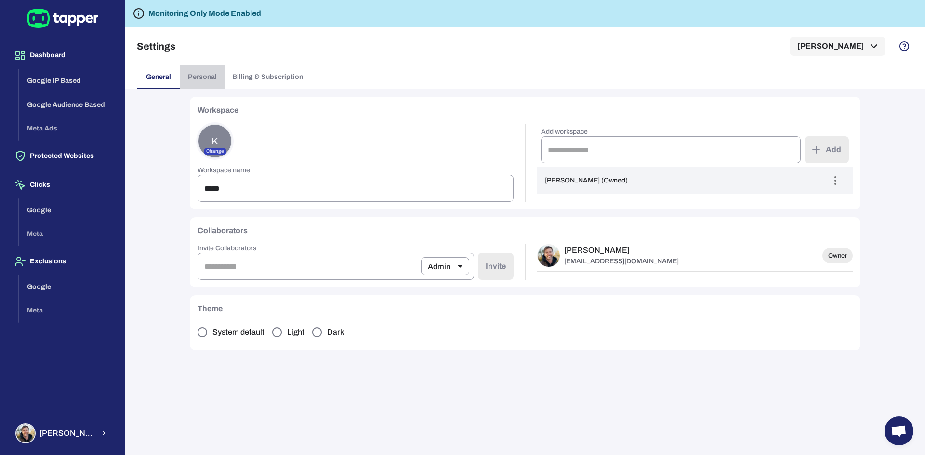
click at [186, 73] on button "Personal" at bounding box center [202, 77] width 44 height 23
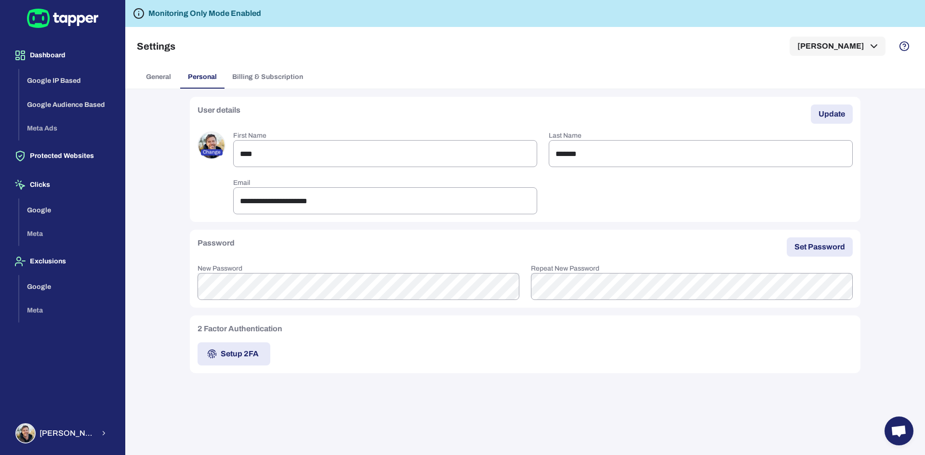
click at [281, 79] on span "Billing & Subscription" at bounding box center [267, 77] width 71 height 9
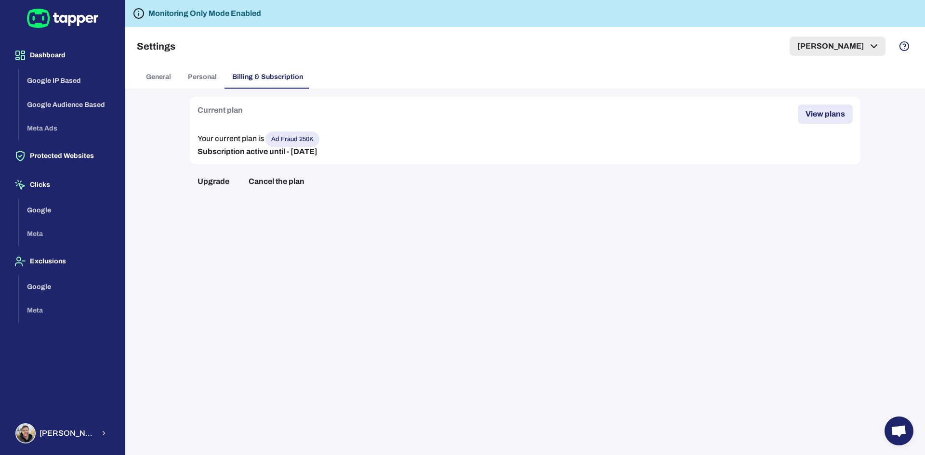
click at [864, 43] on button "[PERSON_NAME]" at bounding box center [838, 46] width 96 height 19
click at [345, 56] on div at bounding box center [462, 227] width 925 height 455
click at [47, 82] on button "Google IP Based" at bounding box center [68, 81] width 98 height 24
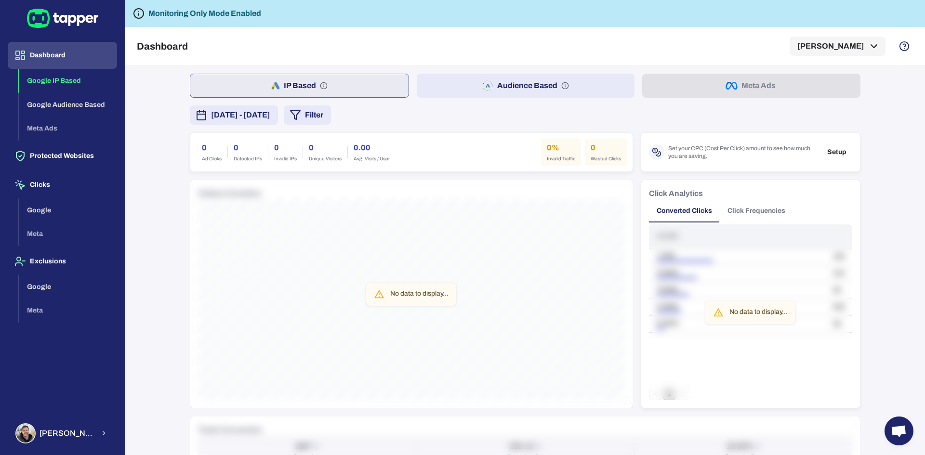
click at [53, 15] on icon at bounding box center [62, 18] width 71 height 19
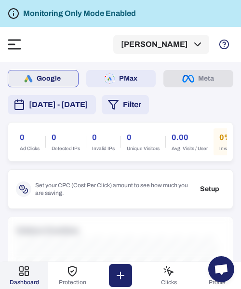
click at [20, 51] on div "Dashboard Kirk" at bounding box center [120, 44] width 225 height 35
click at [16, 41] on icon at bounding box center [14, 44] width 13 height 11
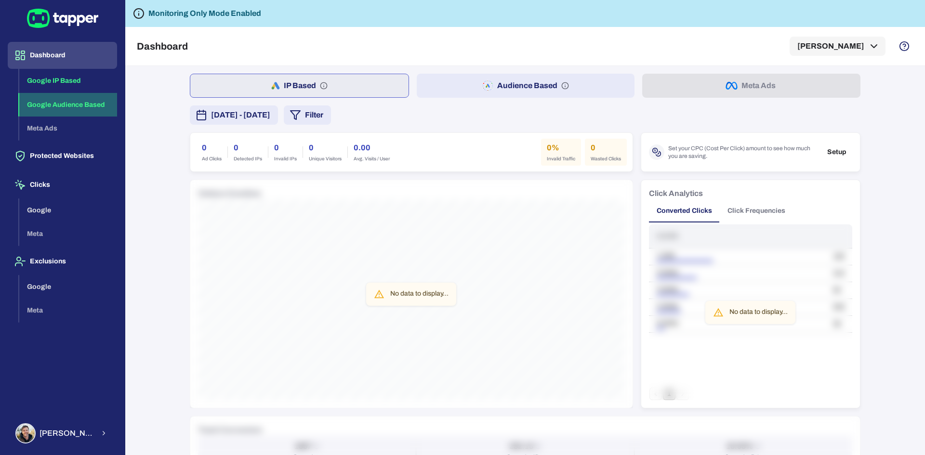
click at [46, 106] on button "Google Audience Based" at bounding box center [68, 105] width 98 height 24
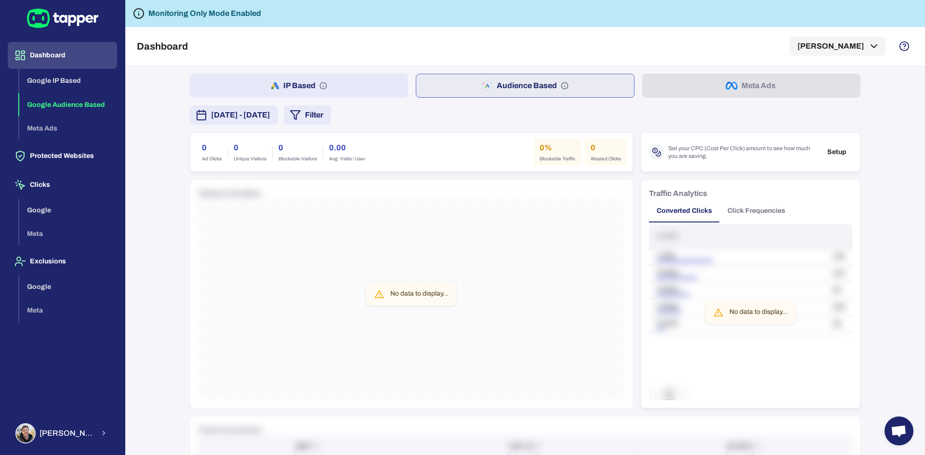
click at [40, 141] on div "Dashboard Google IP Based Google Audience Based Meta Ads Protected Websites Cli…" at bounding box center [62, 225] width 109 height 366
click at [46, 159] on button "Protected Websites" at bounding box center [62, 156] width 109 height 27
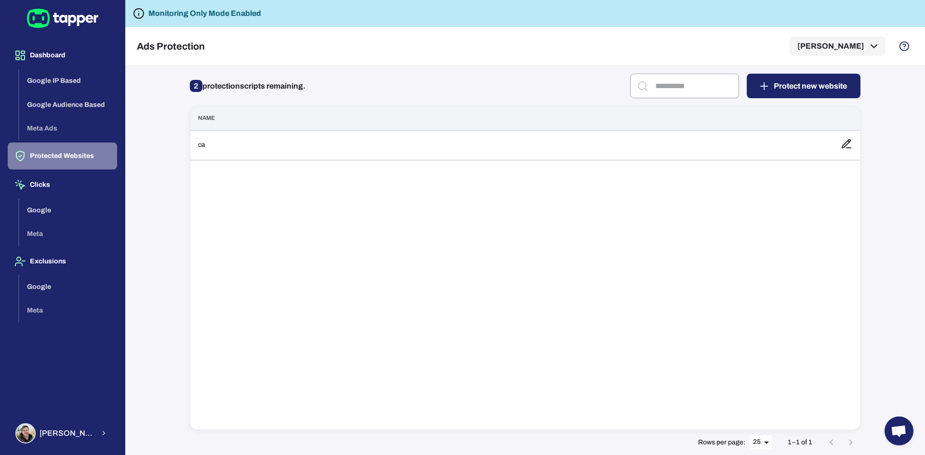
click at [79, 155] on button "Protected Websites" at bounding box center [62, 156] width 109 height 27
drag, startPoint x: 207, startPoint y: 81, endPoint x: 199, endPoint y: 87, distance: 9.4
click at [207, 81] on p "2 protection scripts remaining." at bounding box center [248, 86] width 116 height 15
click at [198, 88] on span "2" at bounding box center [196, 86] width 13 height 12
click at [201, 87] on span "2" at bounding box center [196, 86] width 13 height 12
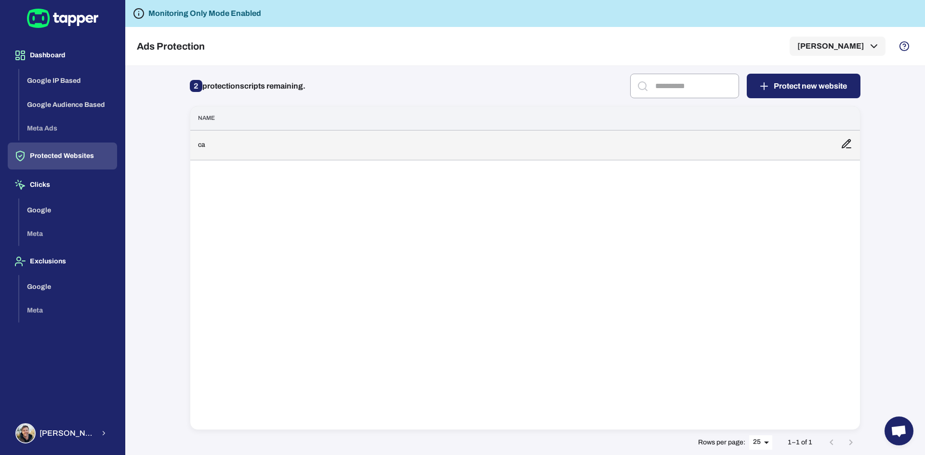
click at [850, 142] on icon at bounding box center [846, 144] width 8 height 8
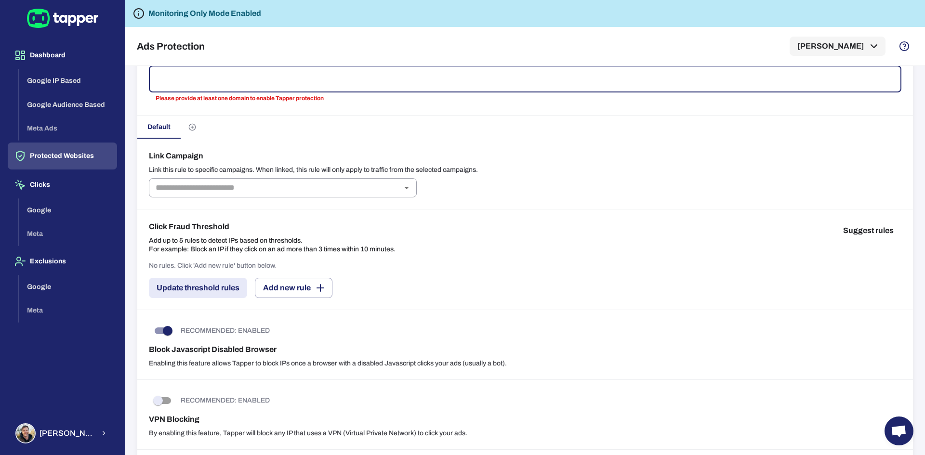
scroll to position [193, 0]
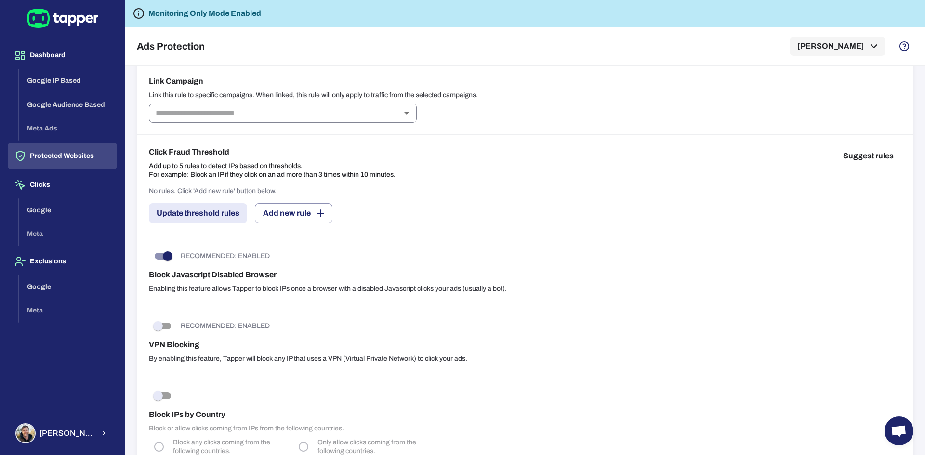
click at [300, 116] on input "text" at bounding box center [275, 112] width 246 height 13
click at [550, 126] on div "Link Campaign Link this rule to specific campaigns. When linked, this rule will…" at bounding box center [525, 99] width 776 height 71
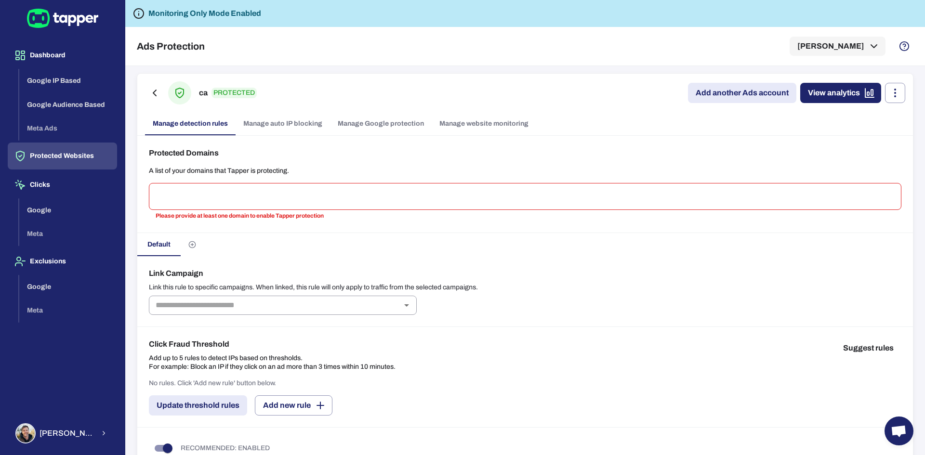
scroll to position [0, 0]
click at [261, 122] on link "Manage auto IP blocking" at bounding box center [283, 124] width 94 height 23
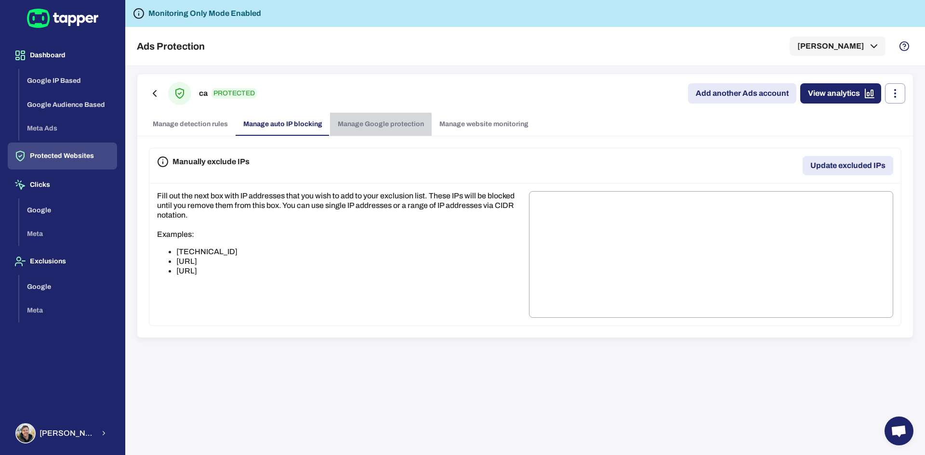
click at [378, 127] on link "Manage Google protection" at bounding box center [381, 124] width 102 height 23
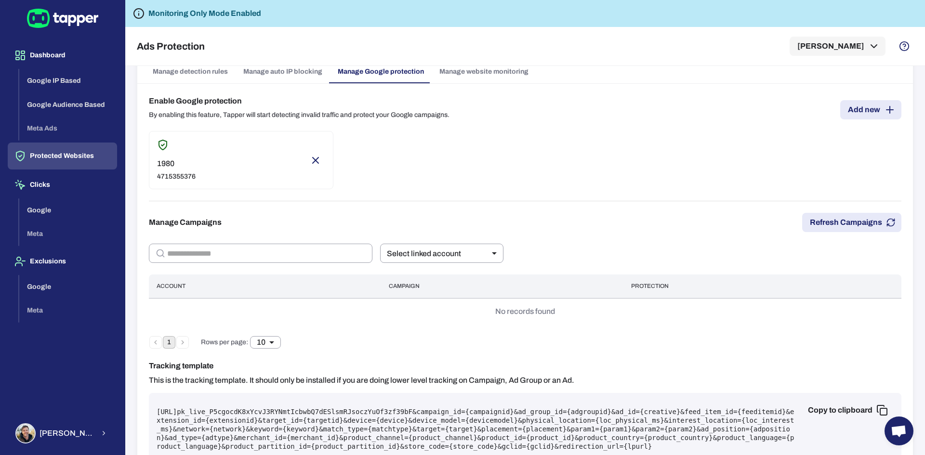
scroll to position [183, 0]
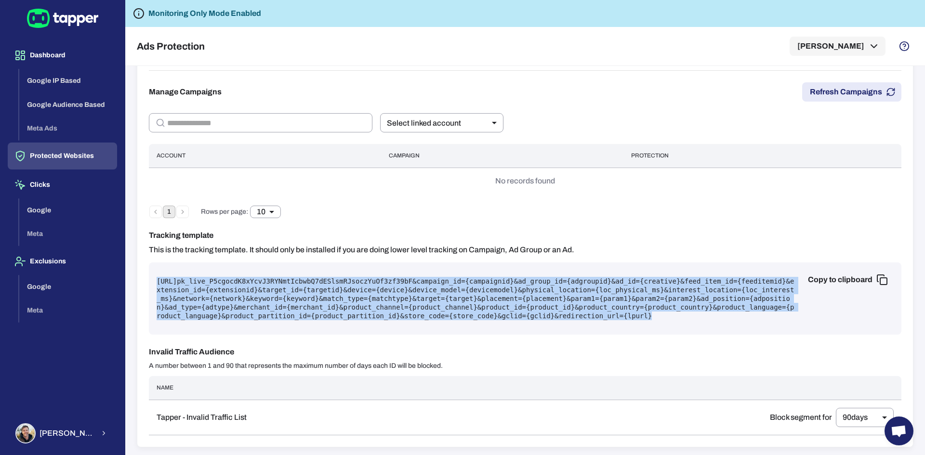
drag, startPoint x: 604, startPoint y: 315, endPoint x: 155, endPoint y: 281, distance: 449.8
click at [155, 281] on div "Copy to clipboard [URL] pk_live_P5cgocdK8xYcvJ3RYNmtIcbwbQ7dESlsmRJsoczYuOf3zf3…" at bounding box center [525, 299] width 752 height 72
copy pre "[URL] pk_live_P5cgocdK8xYcvJ3RYNmtIcbwbQ7dESlsmRJsoczYuOf3zf39bF &campaign_id={…"
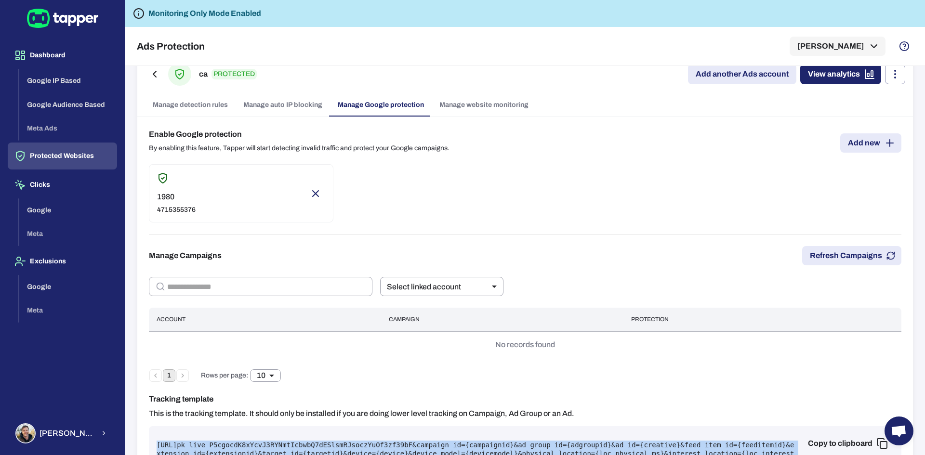
scroll to position [96, 0]
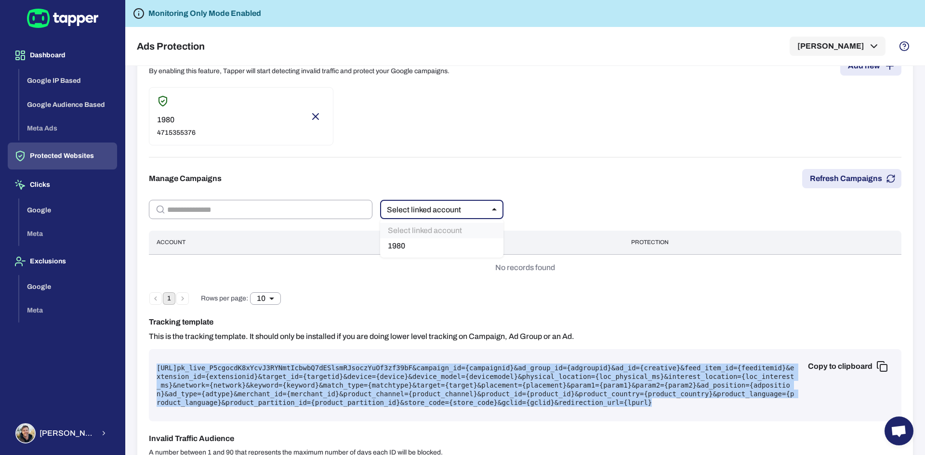
click at [456, 210] on body "Dashboard Google IP Based Google Audience Based Meta Ads Protected Websites Cli…" at bounding box center [462, 227] width 925 height 455
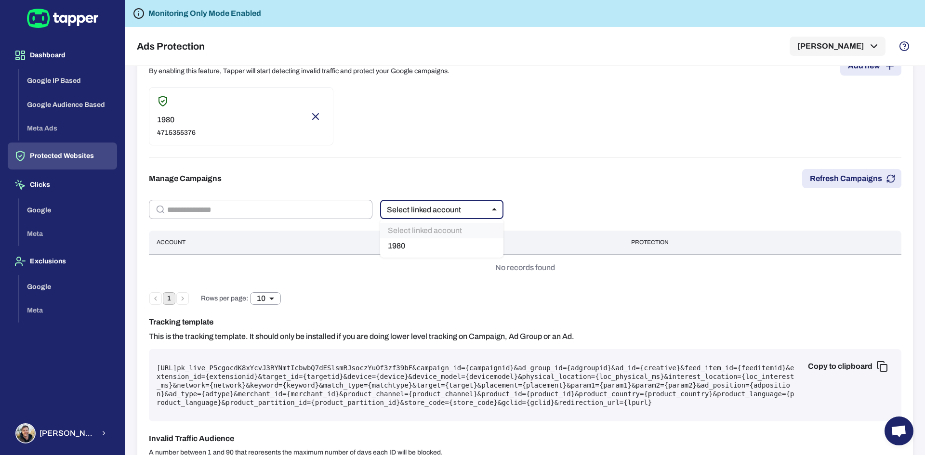
click at [456, 210] on div at bounding box center [462, 227] width 925 height 455
click at [456, 210] on body "Dashboard Google IP Based Google Audience Based Meta Ads Protected Websites Cli…" at bounding box center [462, 227] width 925 height 455
click at [456, 210] on div at bounding box center [462, 227] width 925 height 455
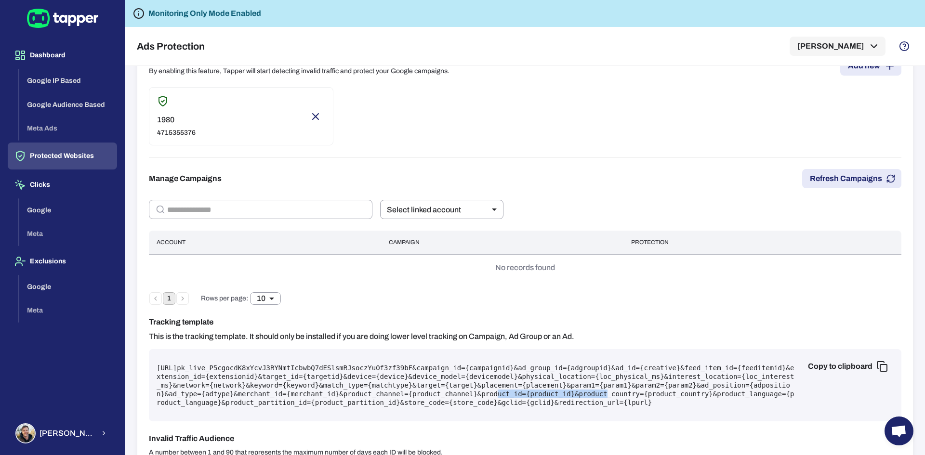
drag, startPoint x: 567, startPoint y: 395, endPoint x: 520, endPoint y: 400, distance: 47.5
click at [474, 392] on pre "[URL] pk_live_P5cgocdK8xYcvJ3RYNmtIcbwbQ7dESlsmRJsoczYuOf3zf39bF &campaign_id={…" at bounding box center [525, 385] width 737 height 43
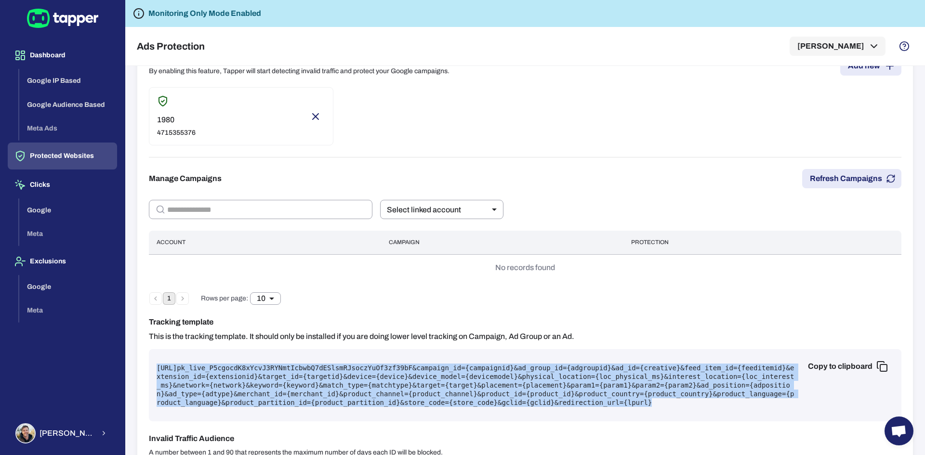
drag, startPoint x: 569, startPoint y: 402, endPoint x: 148, endPoint y: 366, distance: 422.1
click at [148, 366] on div "Enable Google protection By enabling this feature, Tapper will start detecting …" at bounding box center [525, 287] width 776 height 494
copy pre "[URL] pk_live_P5cgocdK8xYcvJ3RYNmtIcbwbQ7dESlsmRJsoczYuOf3zf39bF &campaign_id={…"
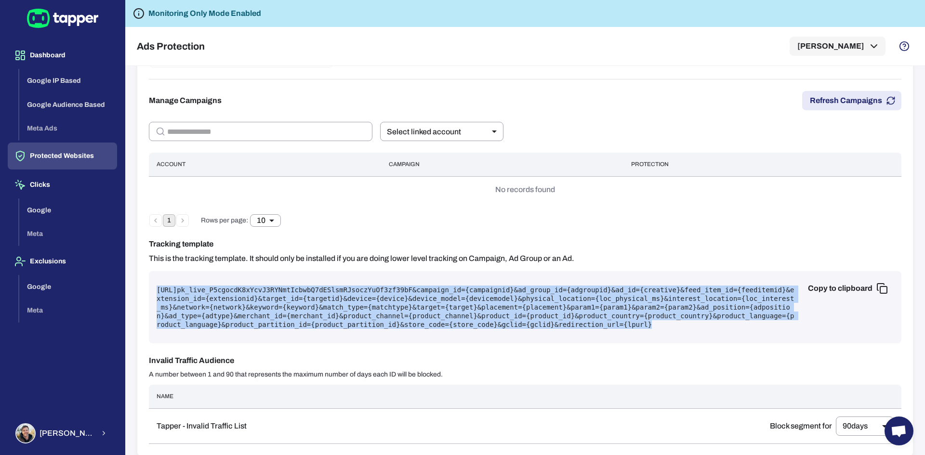
scroll to position [183, 0]
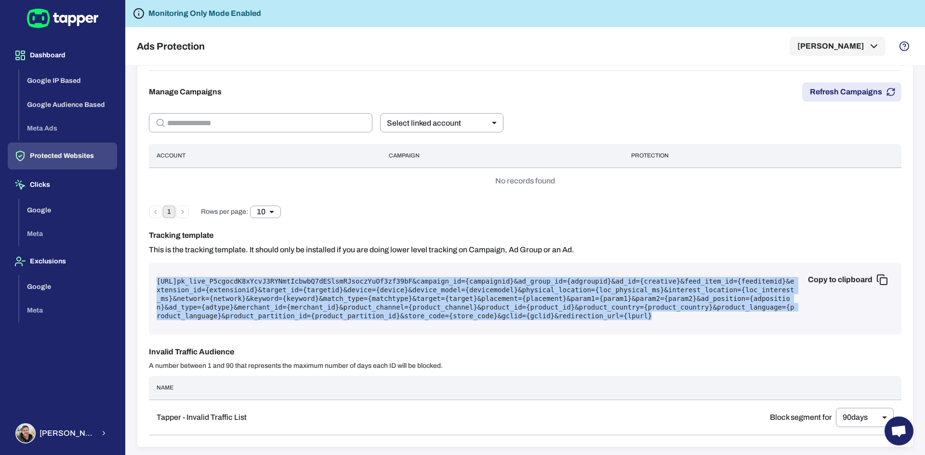
copy pre "[URL] pk_live_P5cgocdK8xYcvJ3RYNmtIcbwbQ7dESlsmRJsoczYuOf3zf39bF &campaign_id={…"
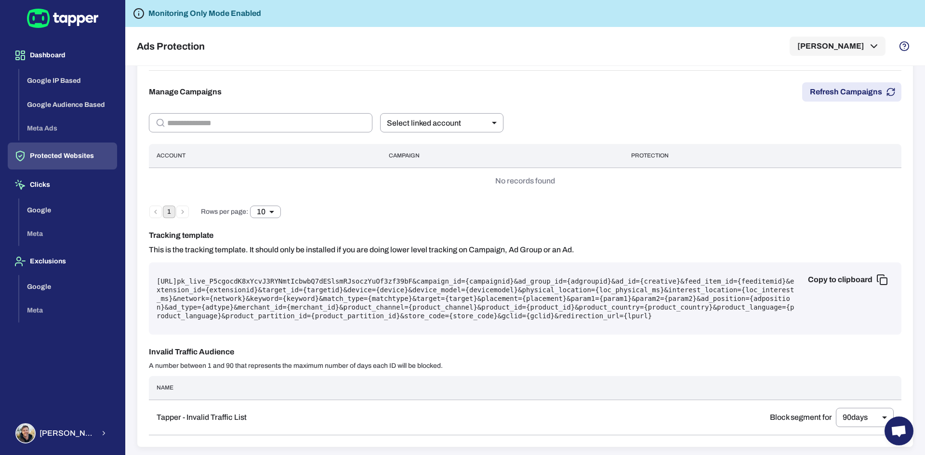
click at [713, 242] on div "Tracking template This is the tracking template. It should only be installed if…" at bounding box center [525, 242] width 752 height 25
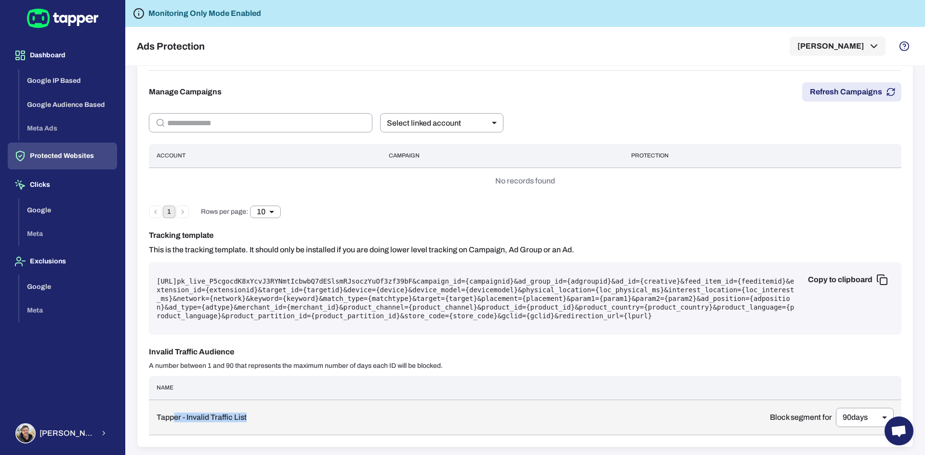
drag, startPoint x: 174, startPoint y: 421, endPoint x: 340, endPoint y: 417, distance: 165.3
click at [340, 417] on p "Tapper - Invalid Traffic List" at bounding box center [456, 418] width 598 height 10
